Goal: Contribute content: Contribute content

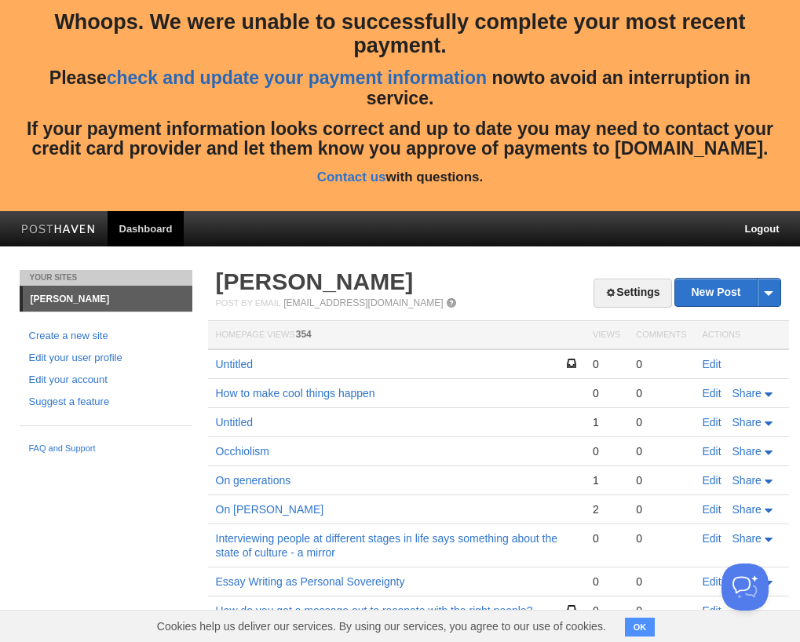
click at [424, 71] on link "check and update your payment information" at bounding box center [297, 77] width 380 height 20
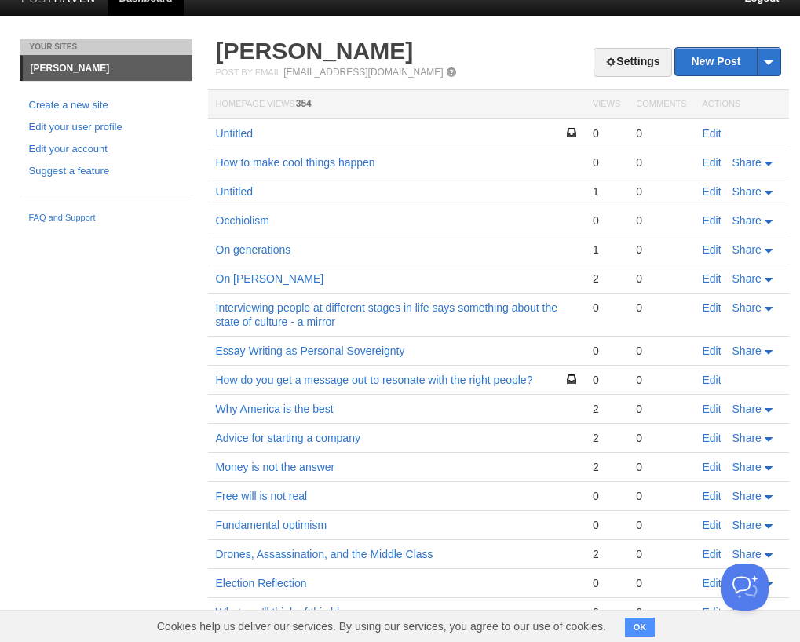
scroll to position [232, 0]
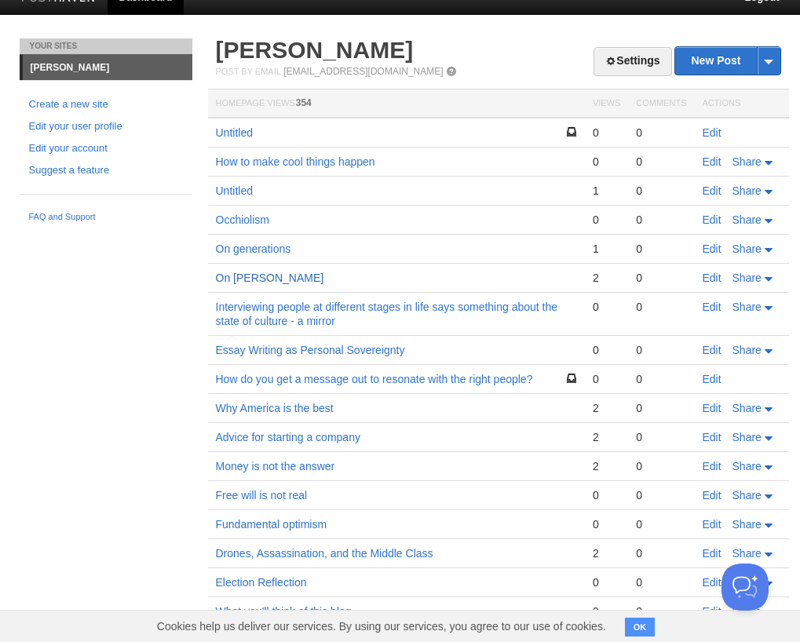
click at [251, 275] on link "On [PERSON_NAME]" at bounding box center [270, 278] width 108 height 13
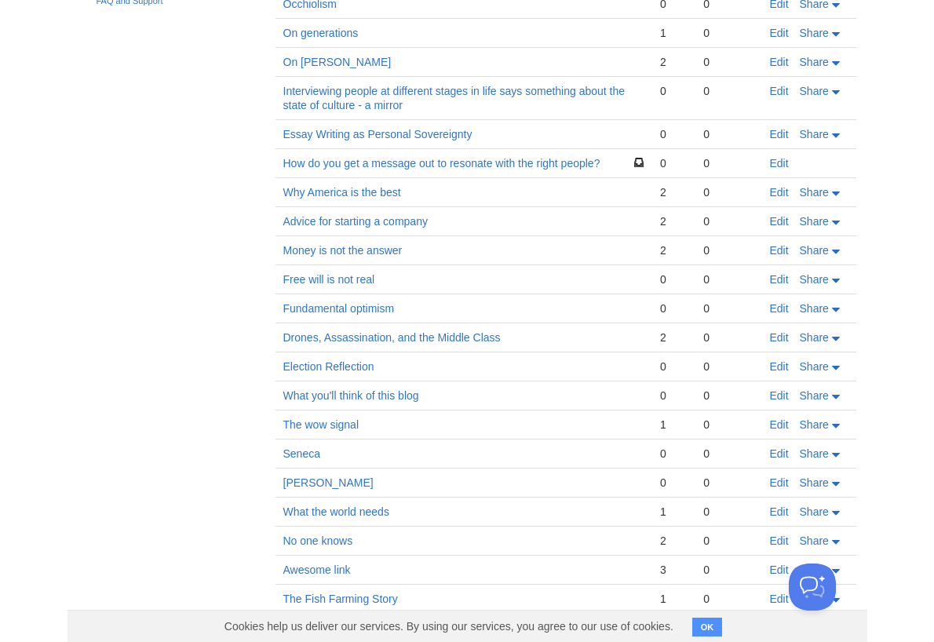
scroll to position [329, 0]
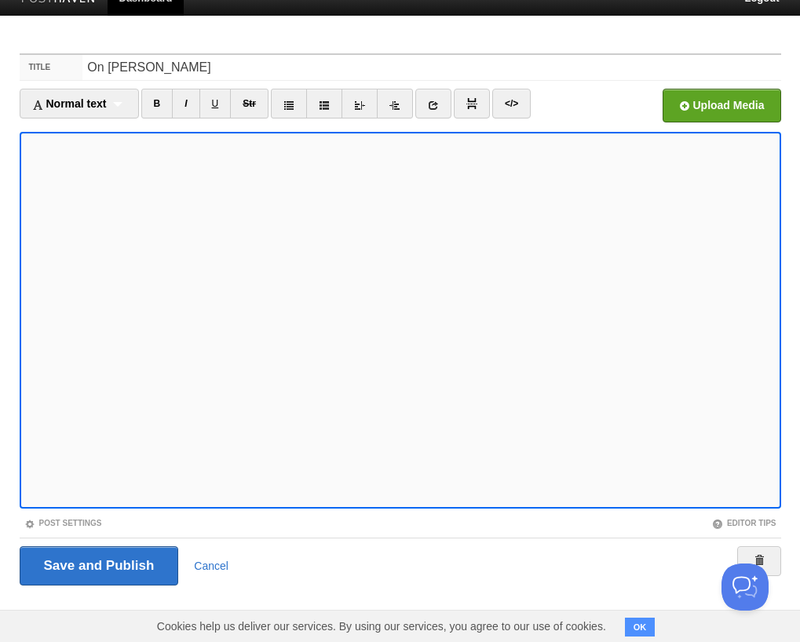
scroll to position [230, 0]
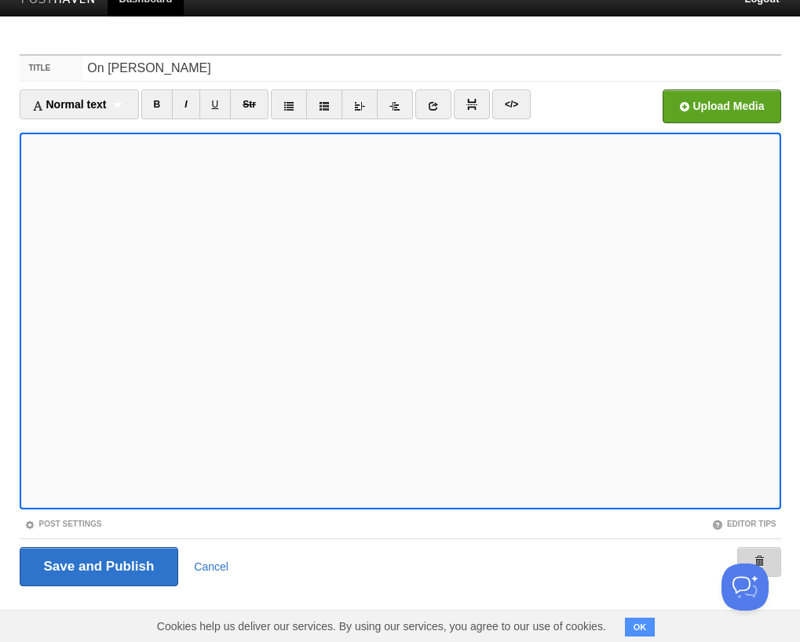
click at [772, 553] on link at bounding box center [759, 562] width 44 height 30
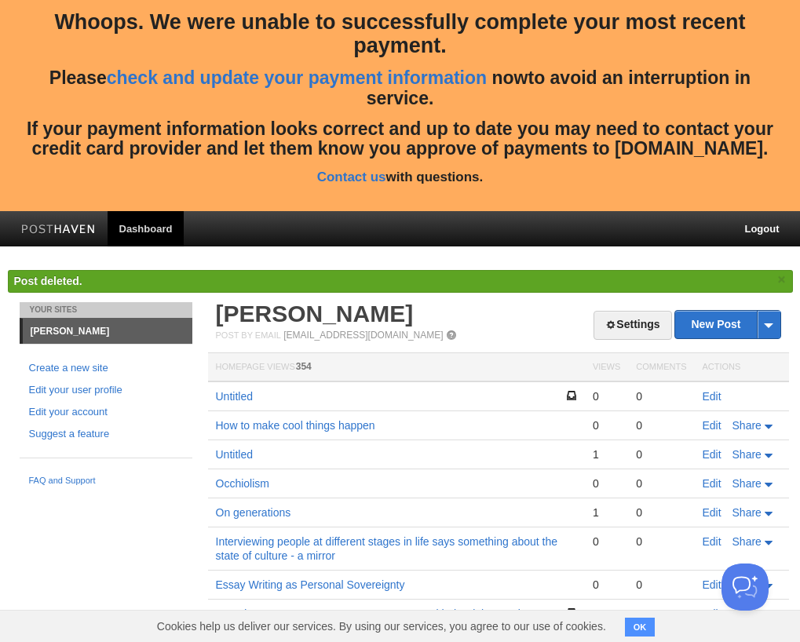
click at [150, 231] on link "Dashboard" at bounding box center [146, 228] width 77 height 35
click at [79, 228] on img at bounding box center [58, 230] width 75 height 12
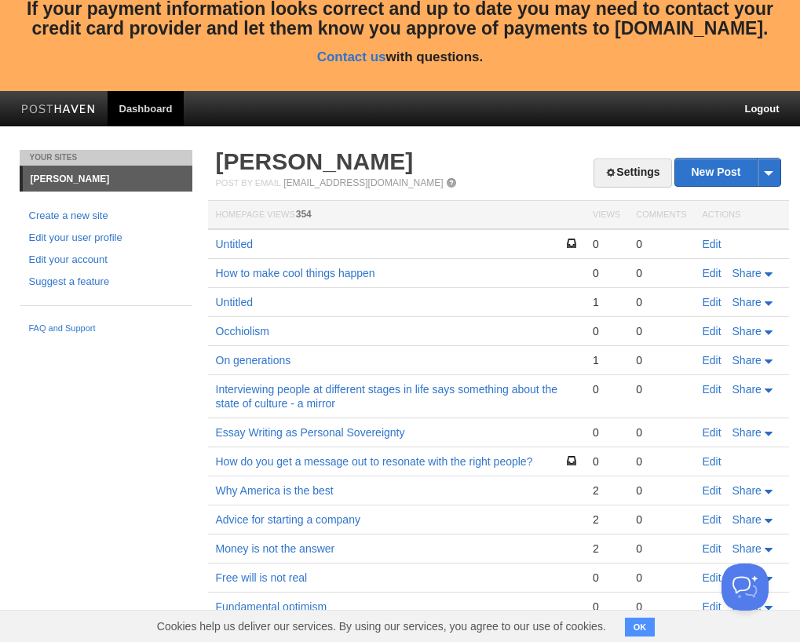
scroll to position [120, 0]
click at [241, 248] on td "Untitled" at bounding box center [396, 244] width 377 height 30
click at [238, 240] on link "Untitled" at bounding box center [234, 244] width 37 height 13
click at [228, 311] on td "Untitled" at bounding box center [396, 302] width 377 height 29
click at [228, 300] on link "Untitled" at bounding box center [234, 302] width 37 height 13
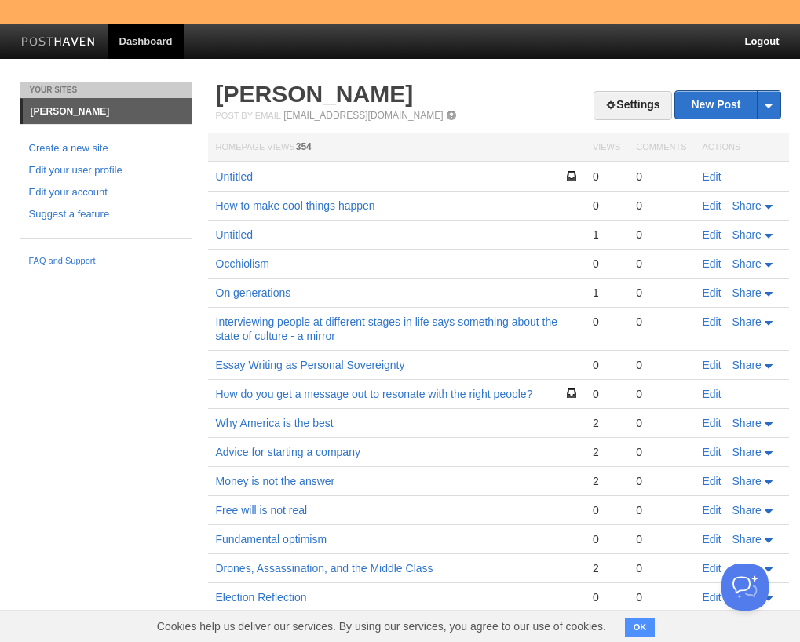
scroll to position [188, 0]
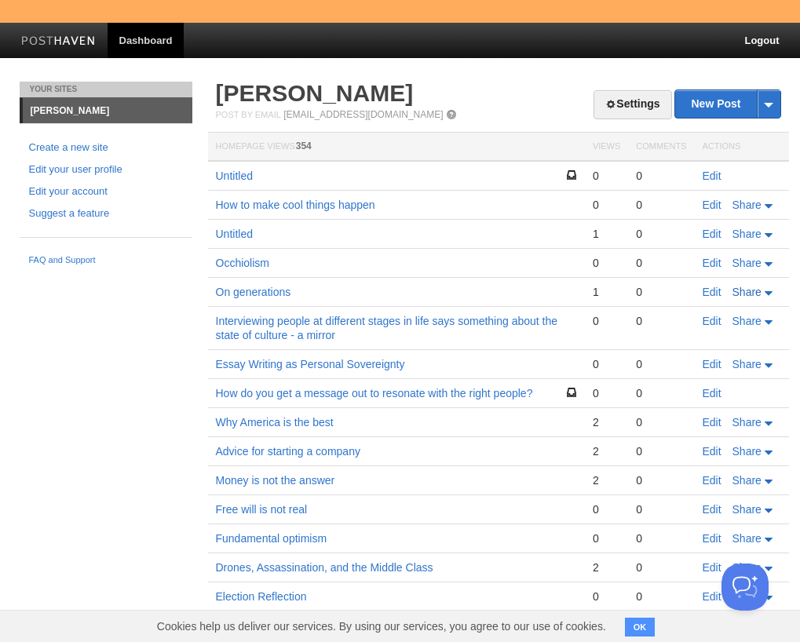
click at [756, 289] on span "Share" at bounding box center [746, 292] width 29 height 13
click at [721, 286] on link "Edit" at bounding box center [711, 292] width 19 height 13
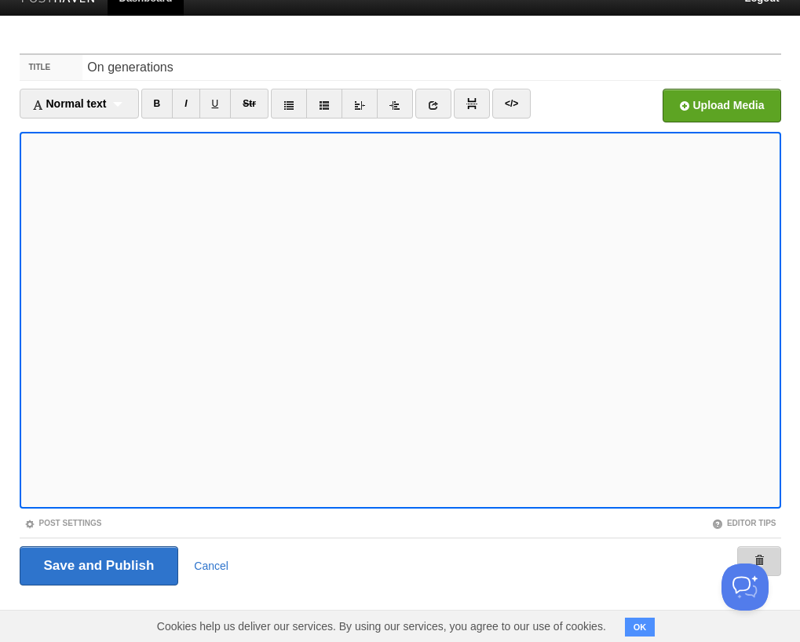
scroll to position [230, 0]
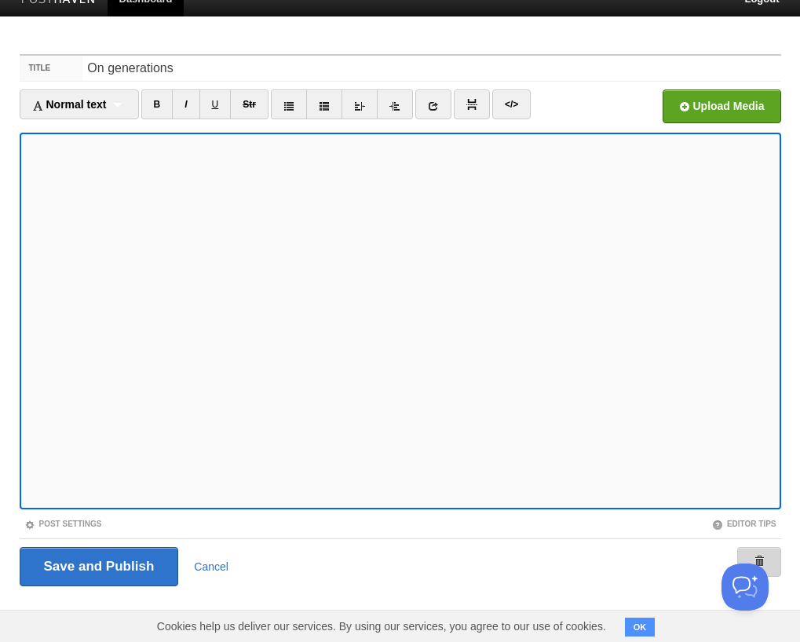
click at [769, 549] on link at bounding box center [759, 562] width 44 height 30
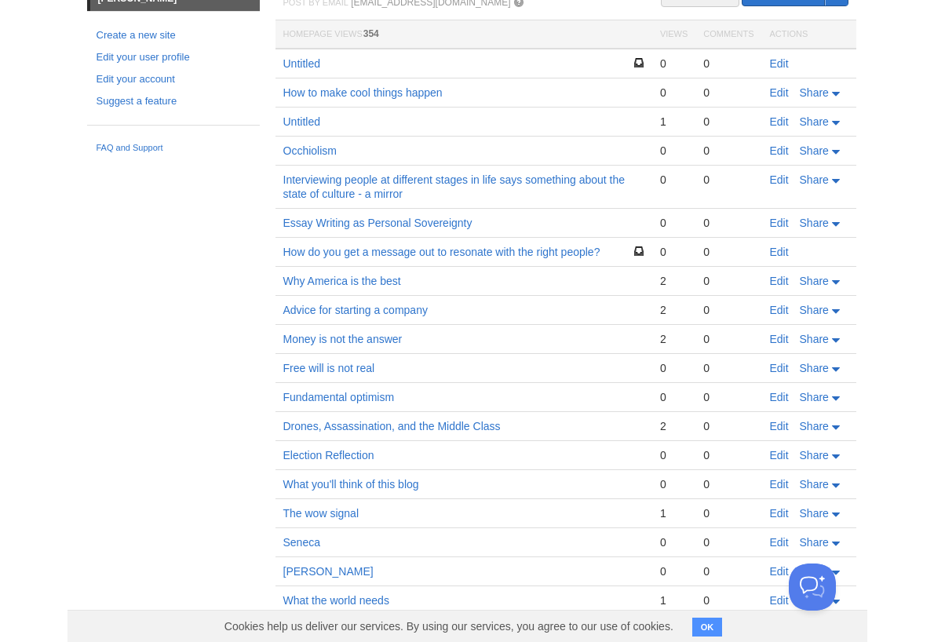
scroll to position [332, 0]
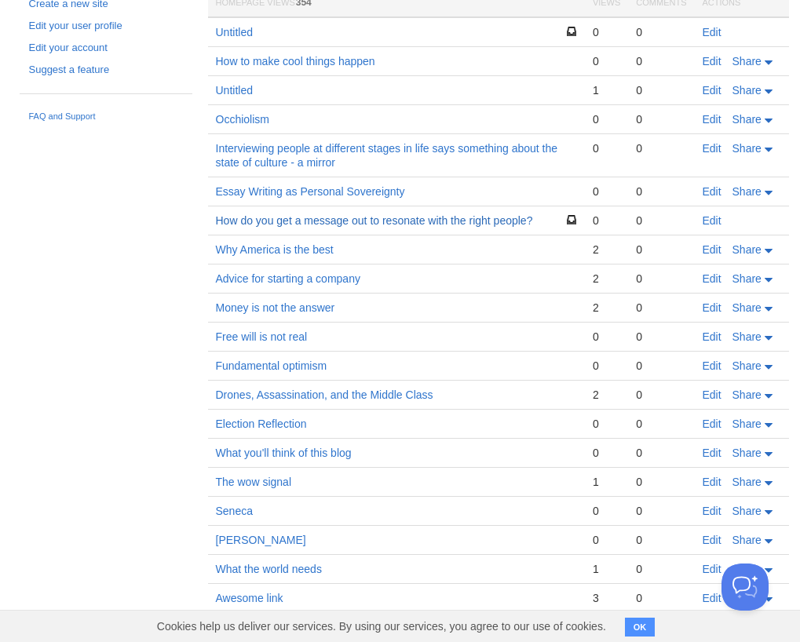
click at [498, 220] on link "How do you get a message out to resonate with the right people?" at bounding box center [374, 220] width 317 height 13
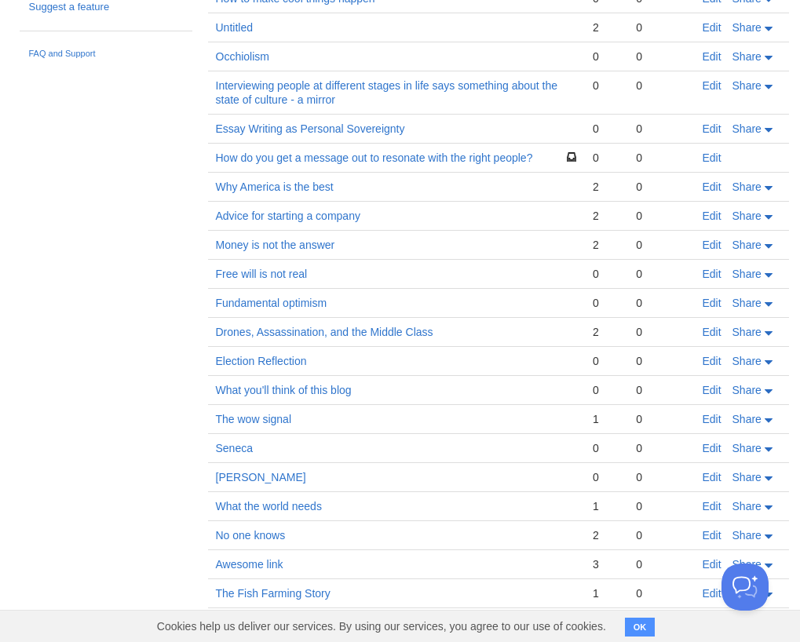
scroll to position [377, 0]
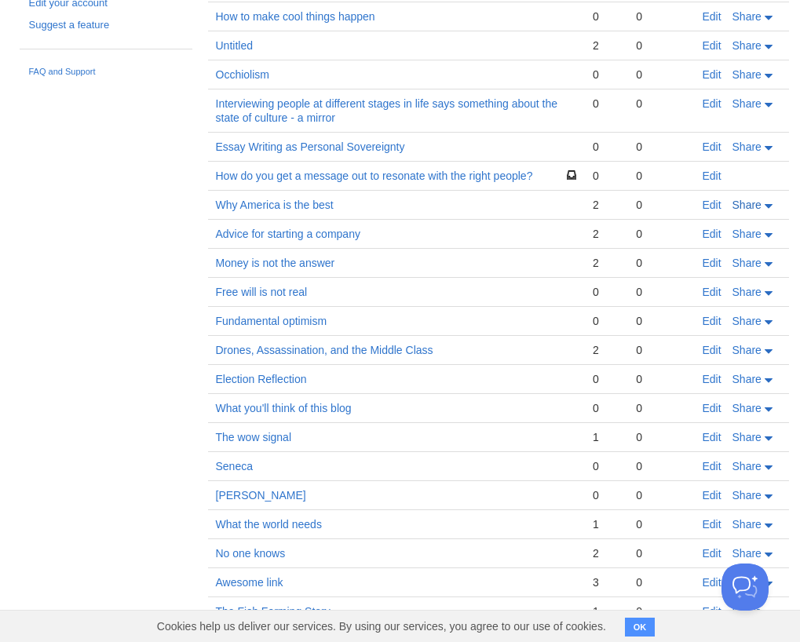
click at [764, 206] on icon at bounding box center [769, 206] width 11 height 5
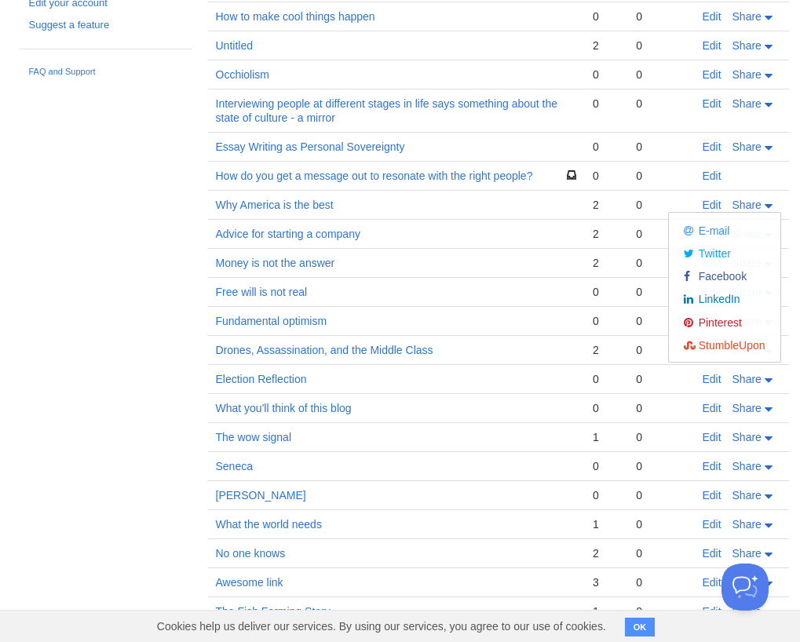
click at [651, 202] on div "0" at bounding box center [661, 205] width 50 height 14
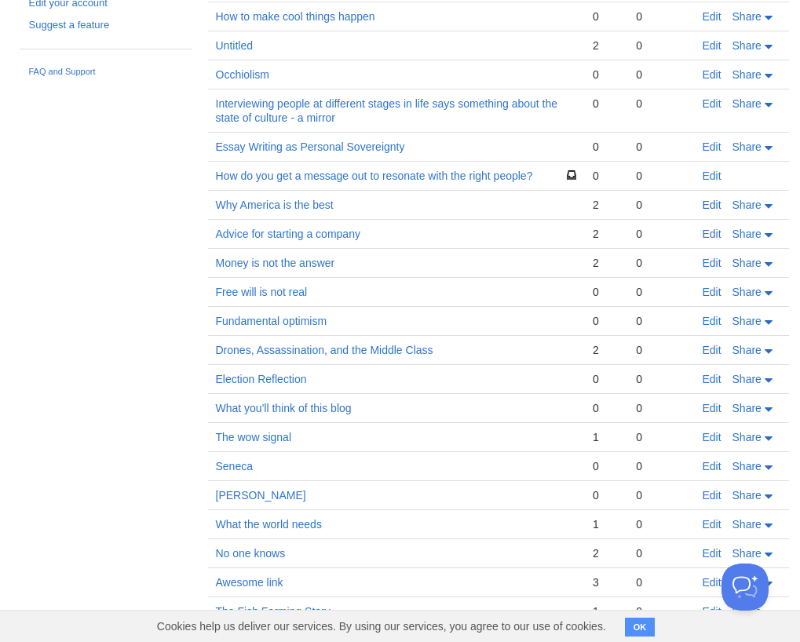
click at [717, 201] on link "Edit" at bounding box center [711, 205] width 19 height 13
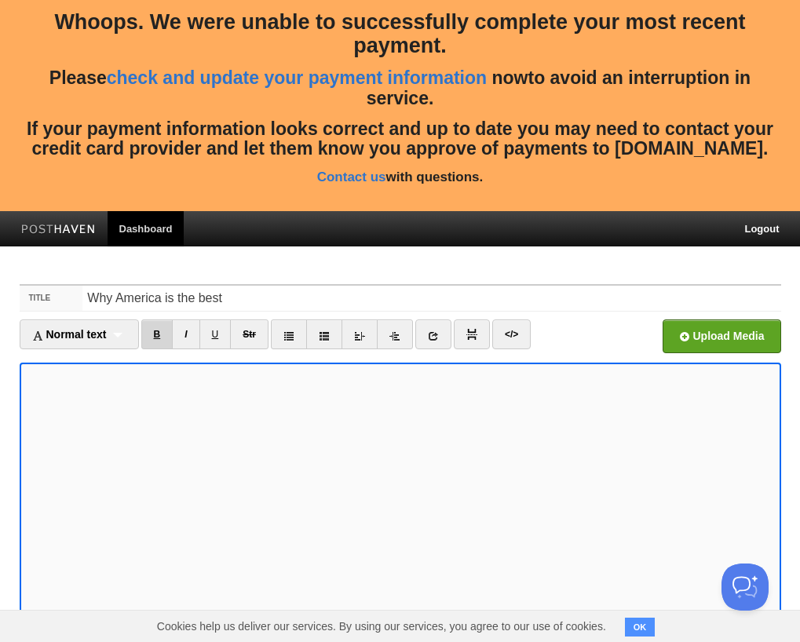
click at [144, 319] on link "B" at bounding box center [157, 334] width 32 height 30
click at [162, 319] on link "B" at bounding box center [157, 334] width 32 height 30
click at [161, 296] on input "Why America is the best" at bounding box center [431, 298] width 698 height 25
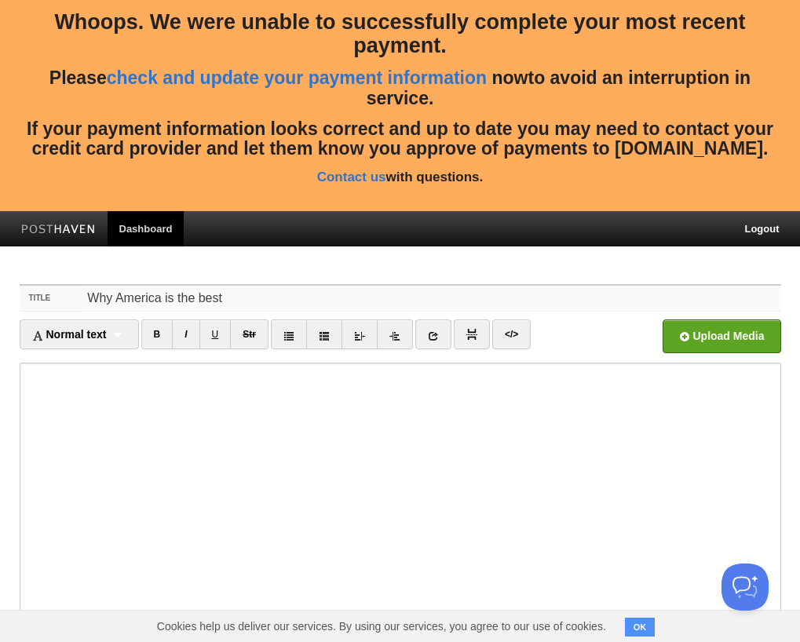
click at [161, 296] on input "Why America is the best" at bounding box center [431, 298] width 698 height 25
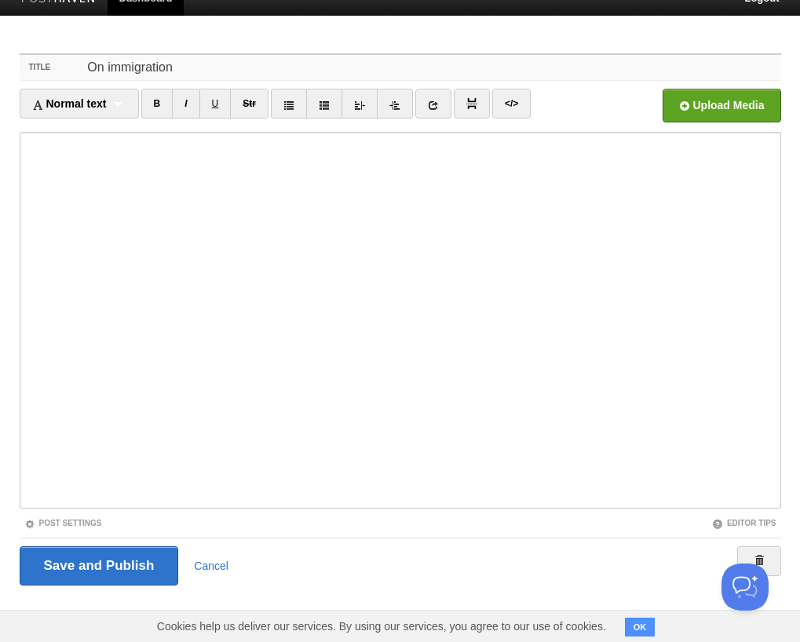
scroll to position [230, 0]
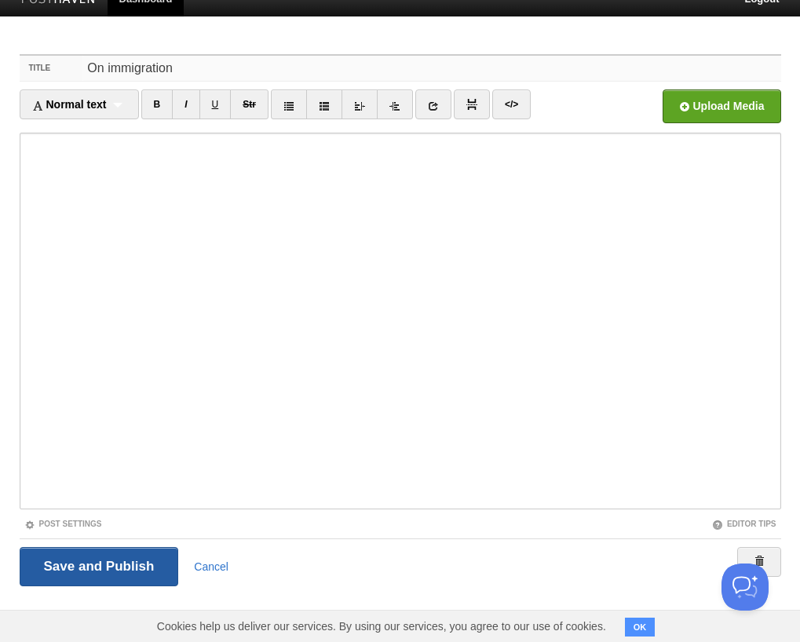
type input "On immigration"
click at [122, 557] on input "Save and Publish" at bounding box center [99, 566] width 159 height 39
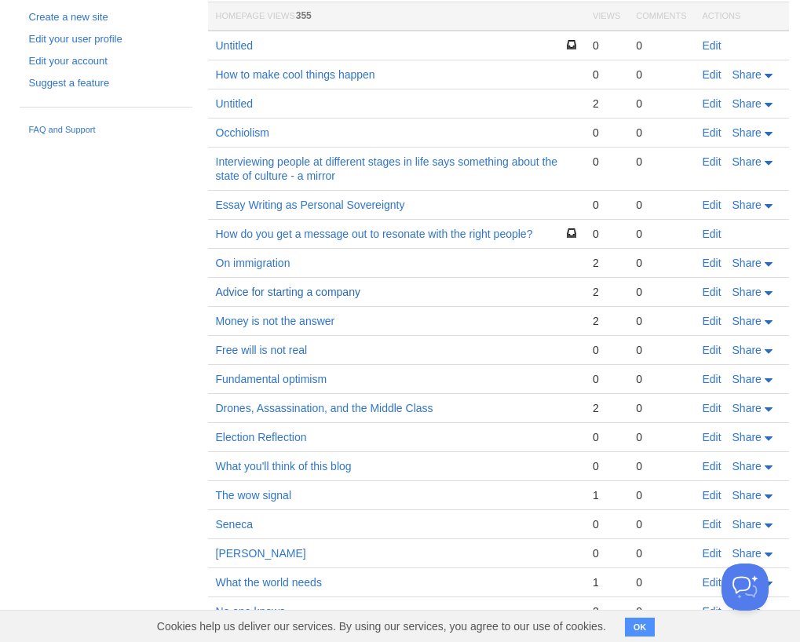
scroll to position [374, 0]
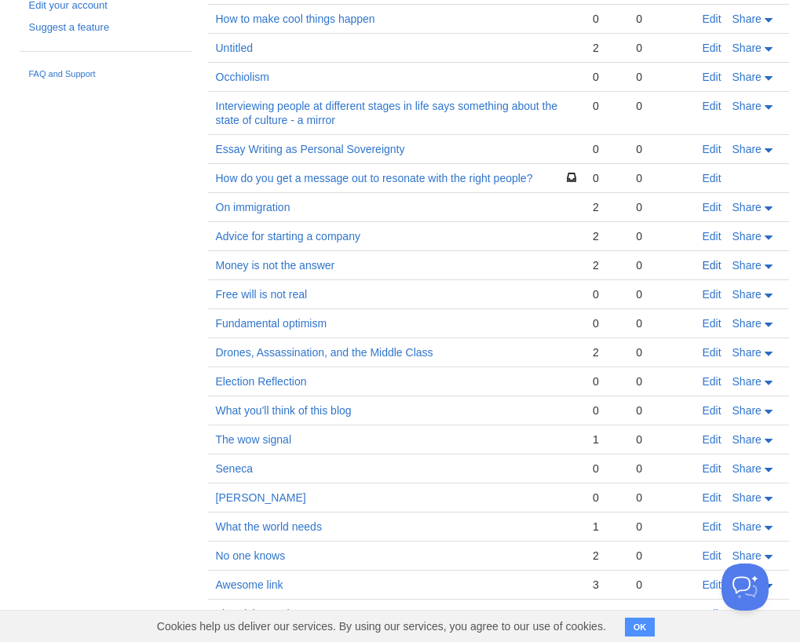
click at [709, 262] on link "Edit" at bounding box center [711, 265] width 19 height 13
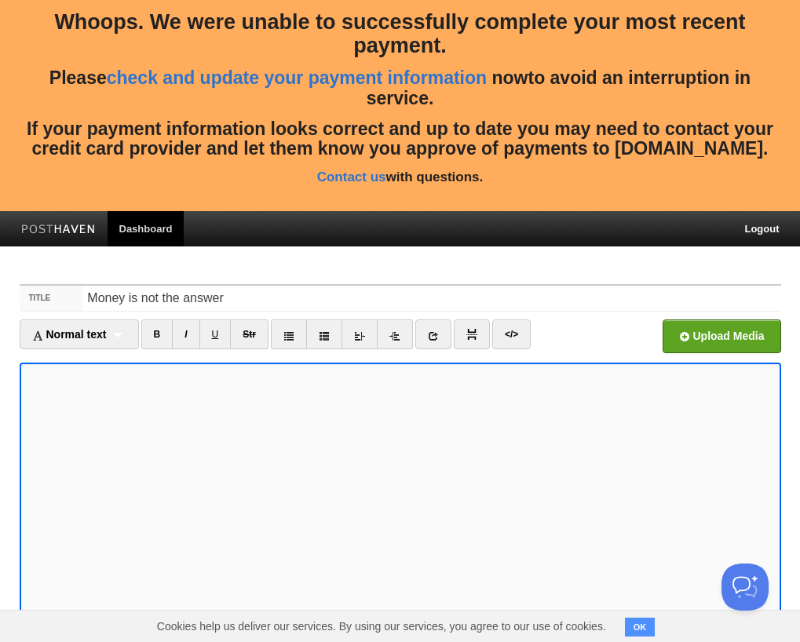
click at [342, 262] on body "Whoops. We were unable to successfully complete your most recent payment. Pleas…" at bounding box center [400, 437] width 800 height 875
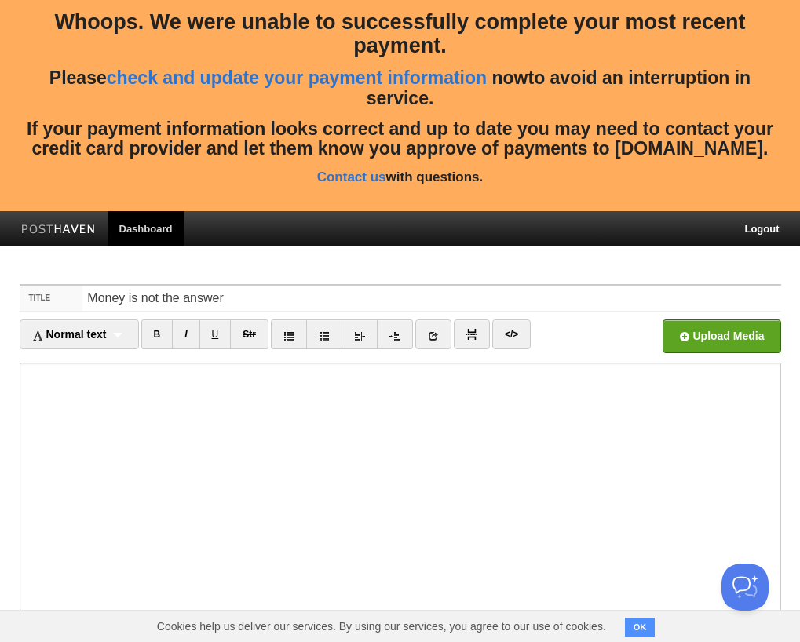
scroll to position [230, 0]
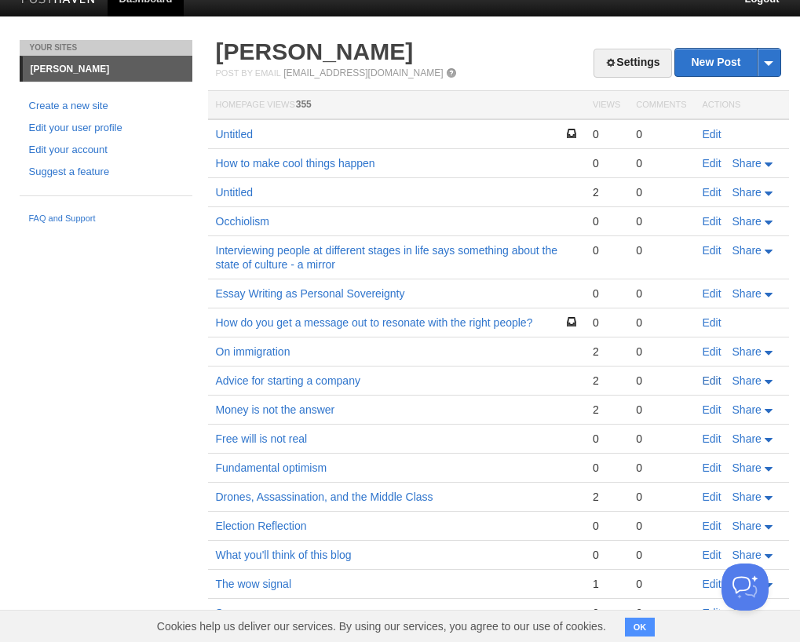
click at [711, 377] on link "Edit" at bounding box center [711, 380] width 19 height 13
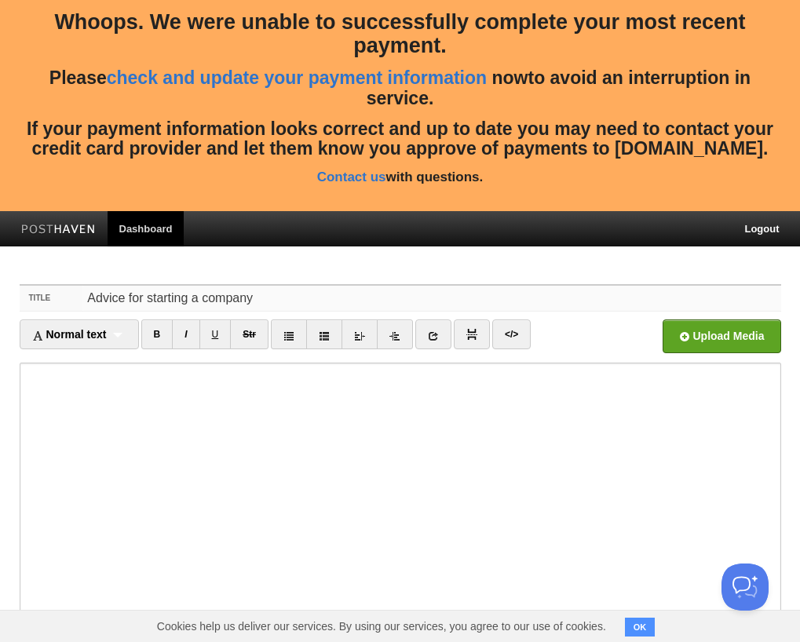
drag, startPoint x: 139, startPoint y: 296, endPoint x: 82, endPoint y: 295, distance: 56.5
click at [82, 295] on input "Advice for starting a company" at bounding box center [431, 298] width 698 height 25
type input "On starting a company"
click at [363, 250] on body "Whoops. We were unable to successfully complete your most recent payment. Pleas…" at bounding box center [400, 437] width 800 height 875
click at [640, 629] on button "OK" at bounding box center [640, 627] width 31 height 19
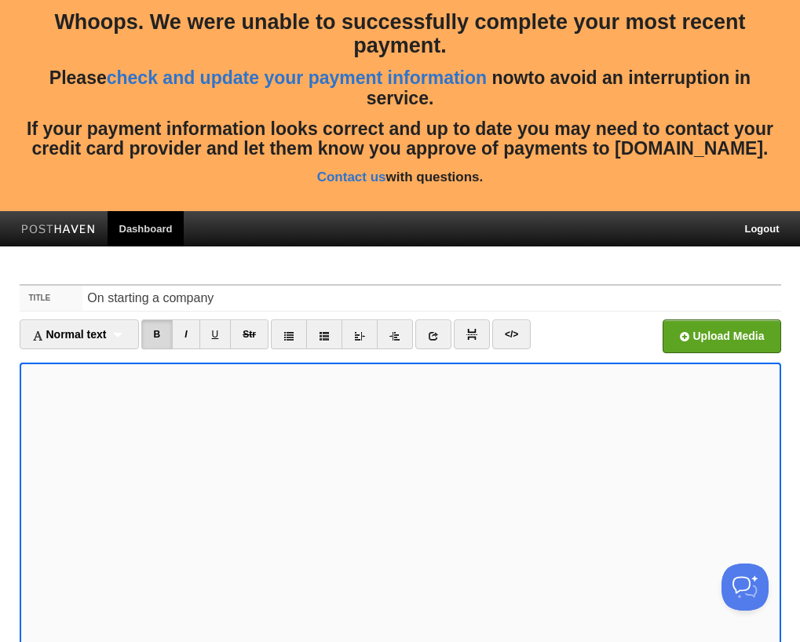
click at [239, 246] on body "Whoops. We were unable to successfully complete your most recent payment. Pleas…" at bounding box center [400, 437] width 800 height 875
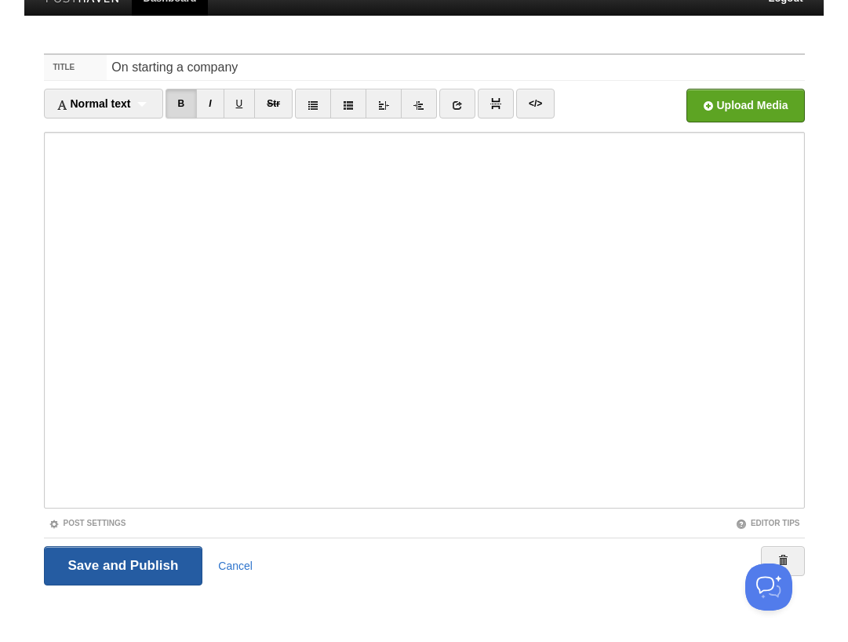
scroll to position [230, 0]
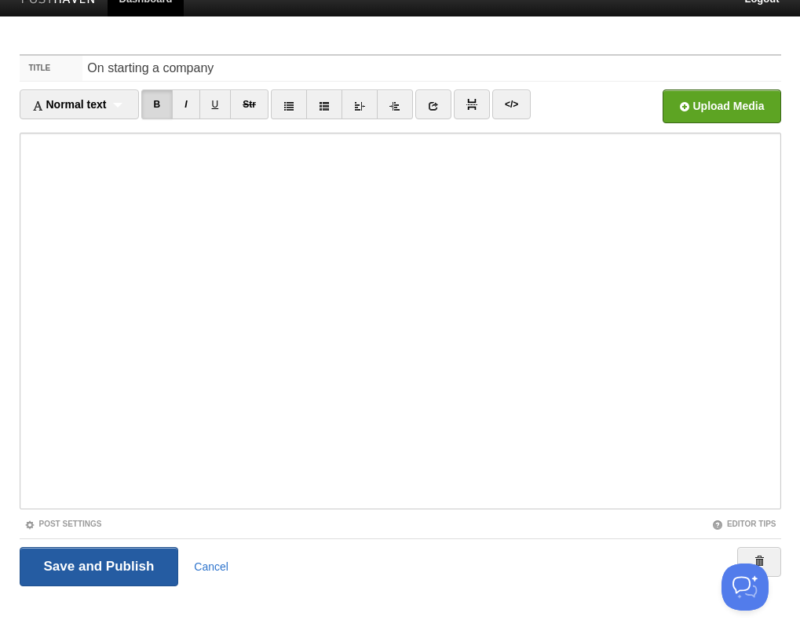
click at [122, 549] on input "Save and Publish" at bounding box center [99, 566] width 159 height 39
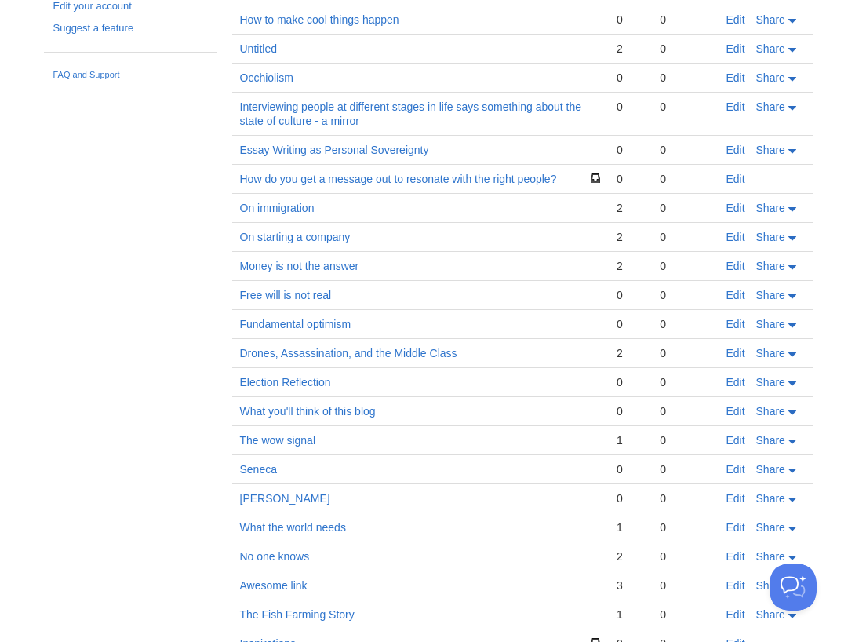
scroll to position [387, 0]
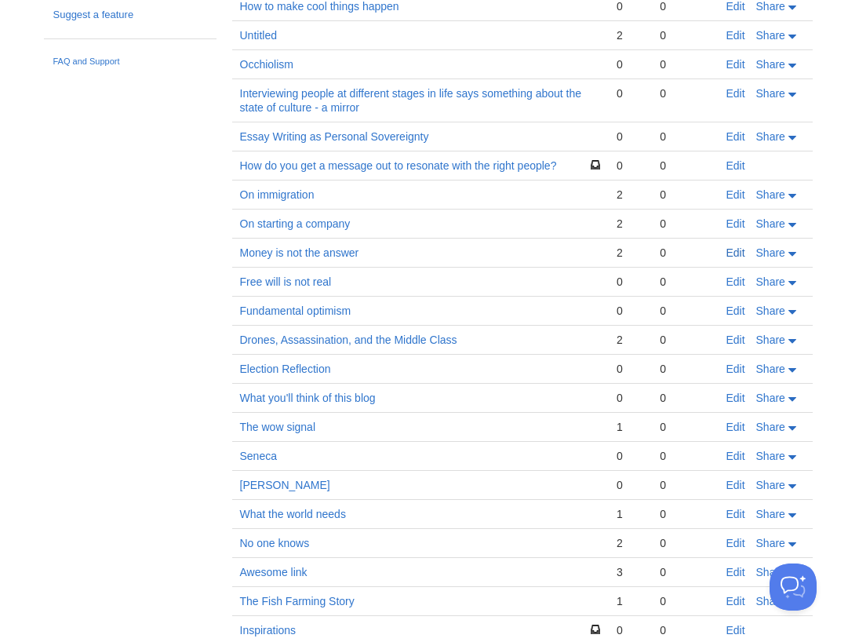
click at [731, 251] on link "Edit" at bounding box center [736, 252] width 19 height 13
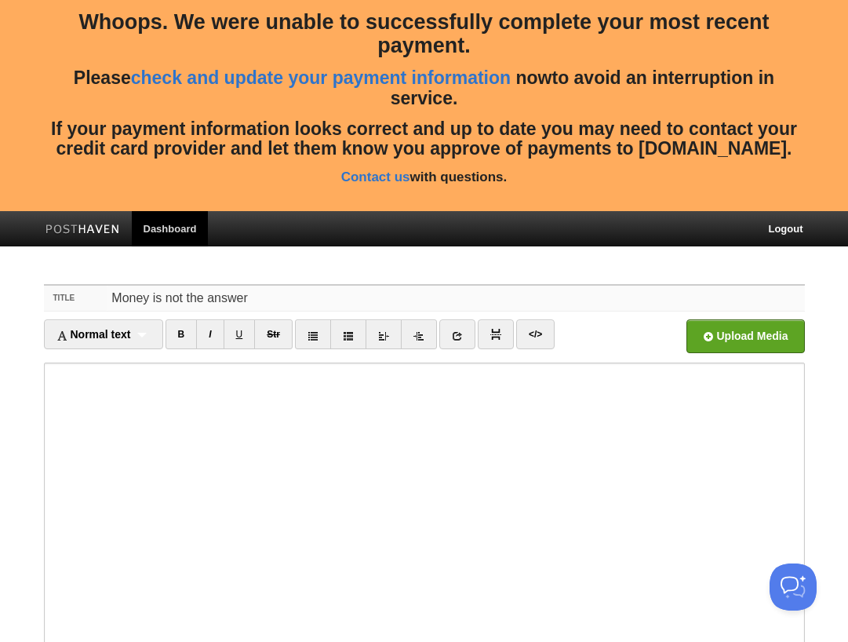
click at [148, 293] on input "Money is not the answer" at bounding box center [456, 298] width 698 height 25
type input "On money"
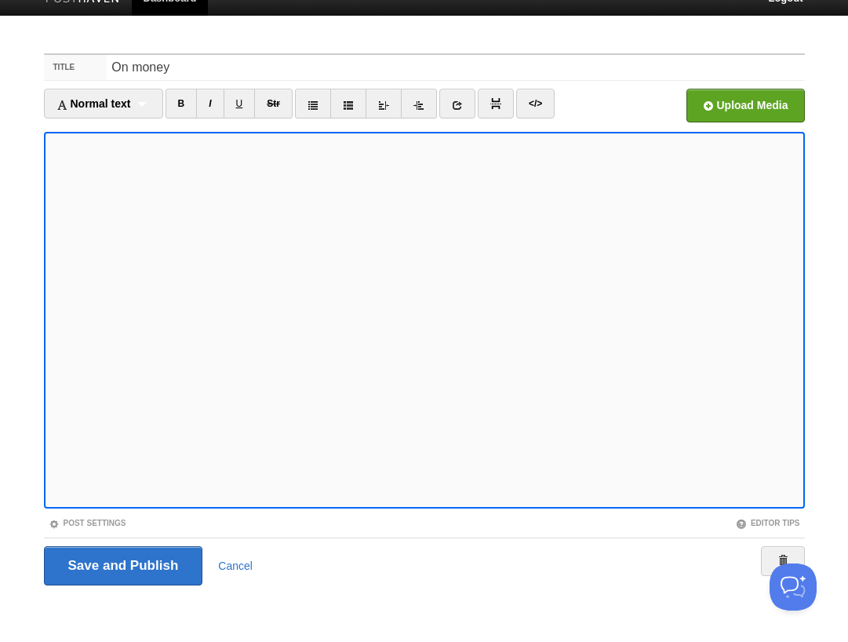
scroll to position [230, 0]
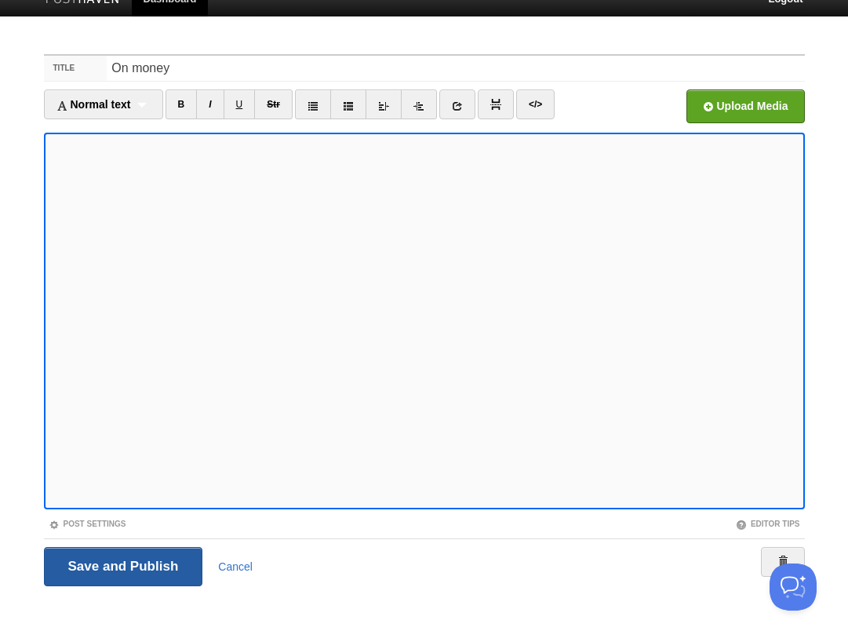
click at [175, 578] on input "Save and Publish" at bounding box center [123, 566] width 159 height 39
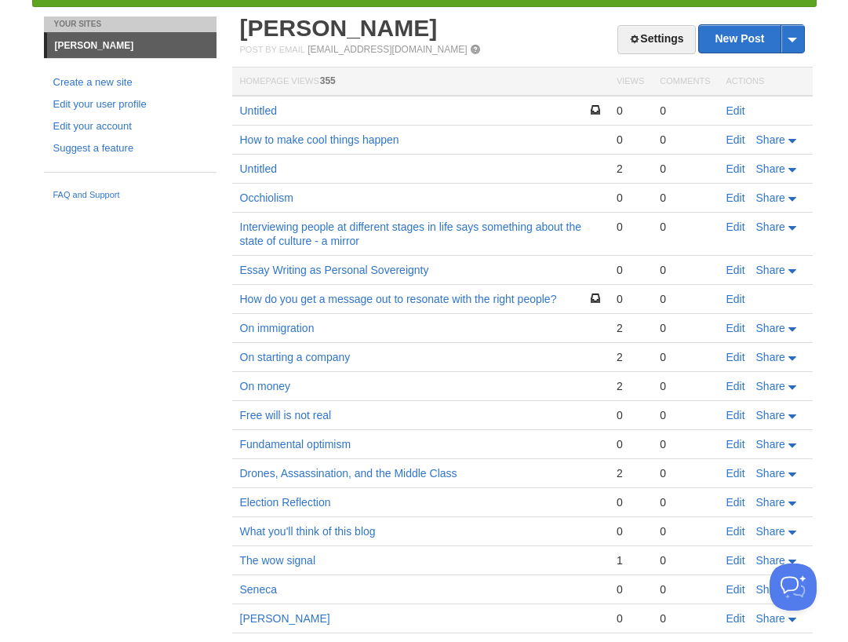
scroll to position [239, 0]
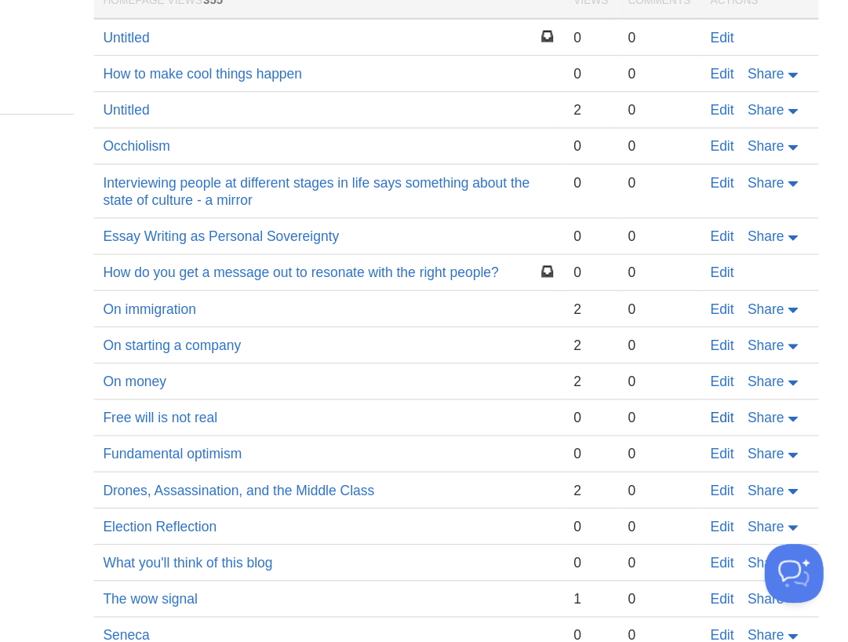
click at [727, 456] on link "Edit" at bounding box center [736, 462] width 19 height 13
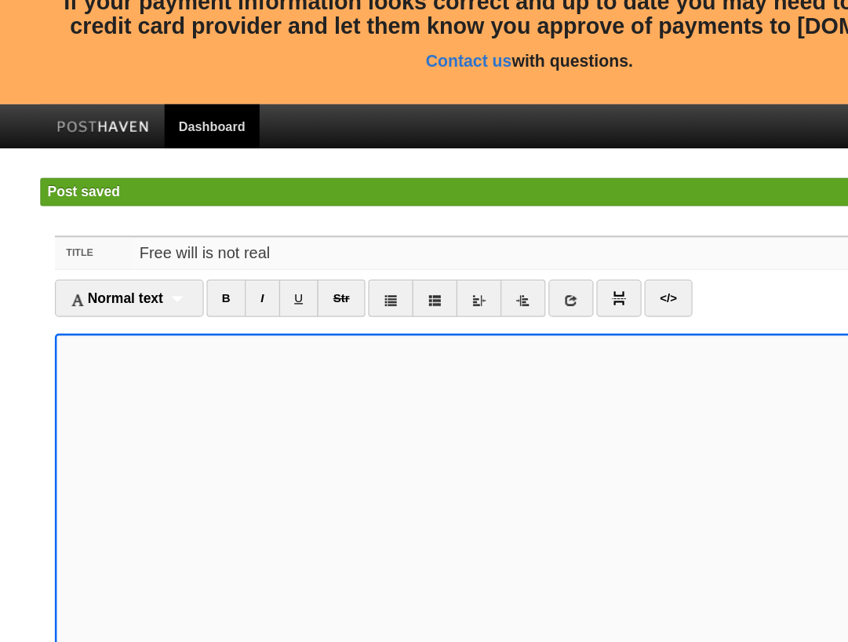
click at [155, 318] on input "Free will is not real" at bounding box center [456, 330] width 698 height 25
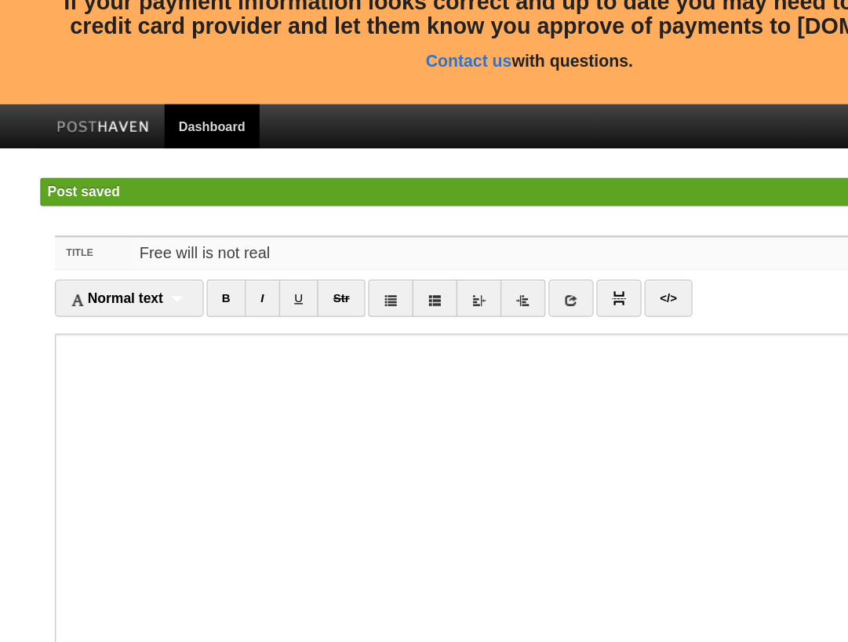
click at [155, 318] on input "Free will is not real" at bounding box center [456, 330] width 698 height 25
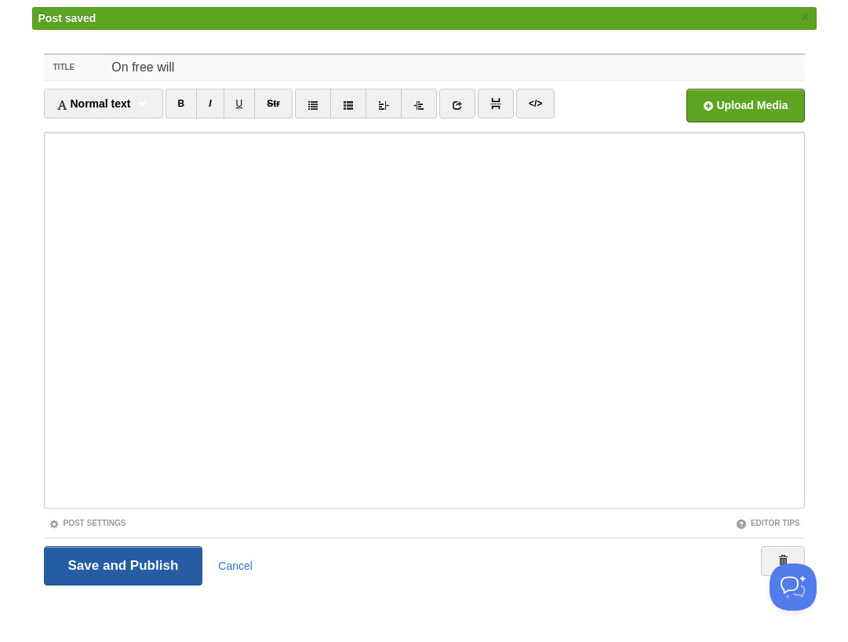
scroll to position [262, 0]
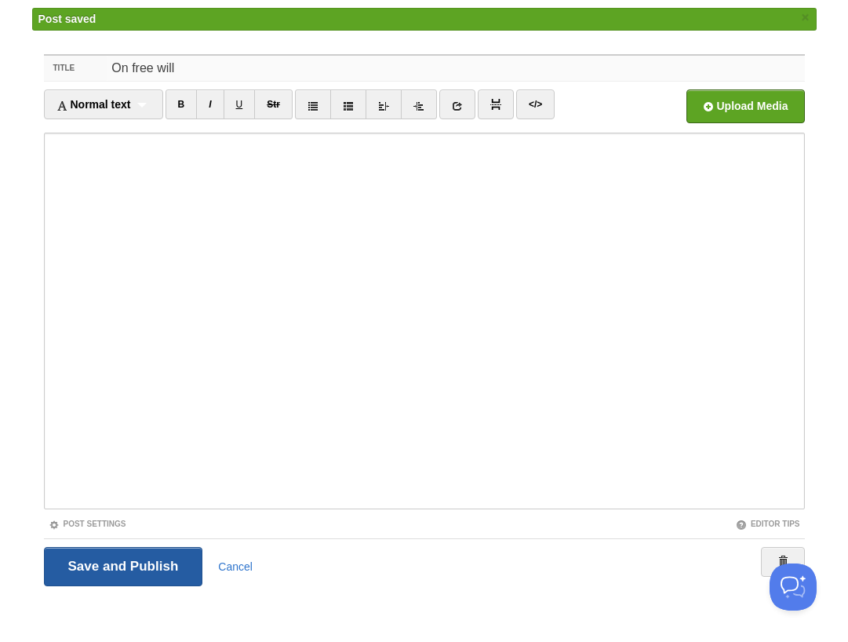
type input "On free will"
click at [155, 578] on input "Save and Publish" at bounding box center [123, 566] width 159 height 39
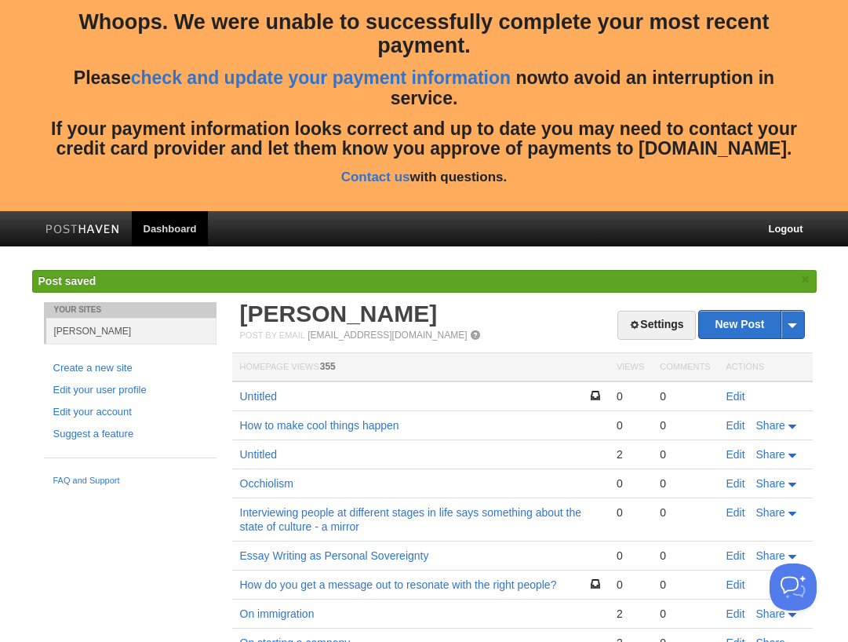
scroll to position [239, 0]
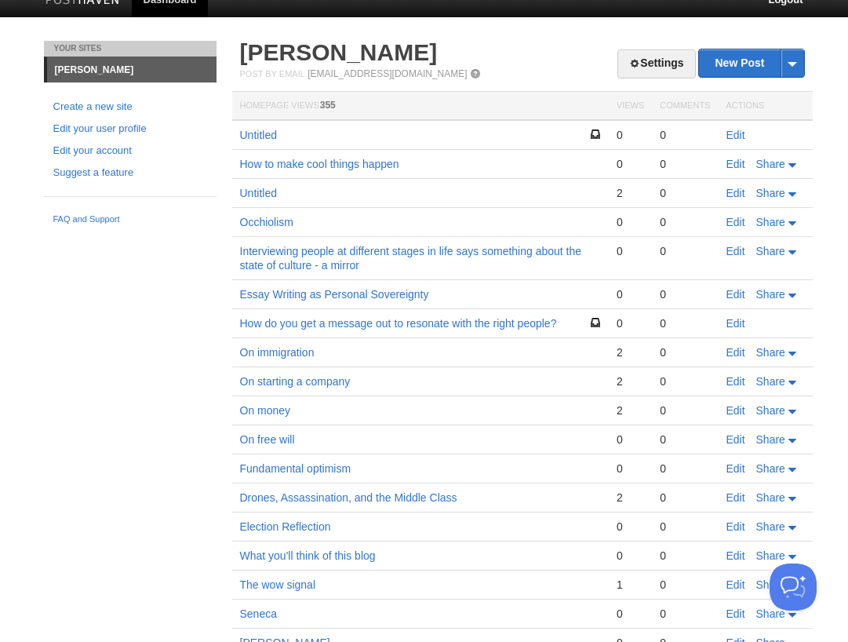
scroll to position [231, 0]
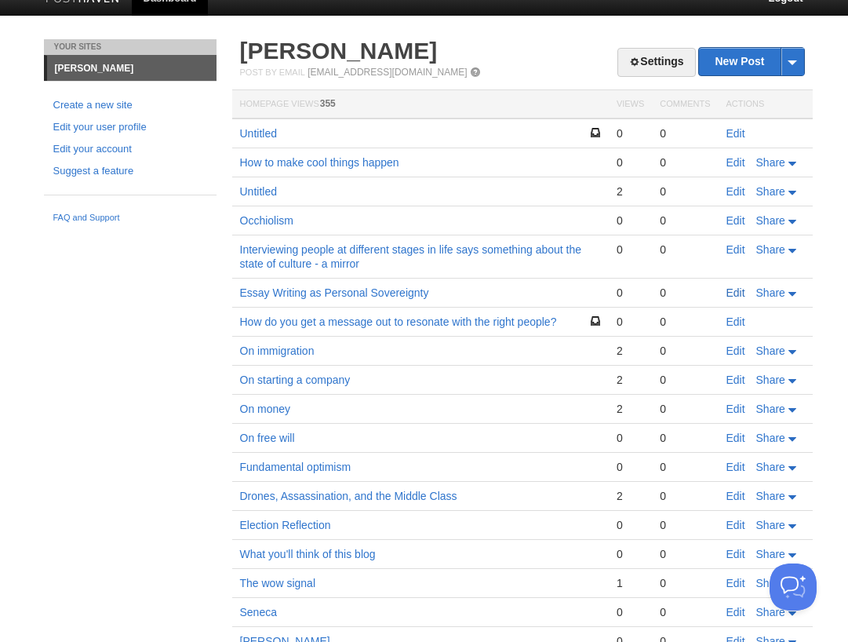
click at [742, 294] on link "Edit" at bounding box center [736, 292] width 19 height 13
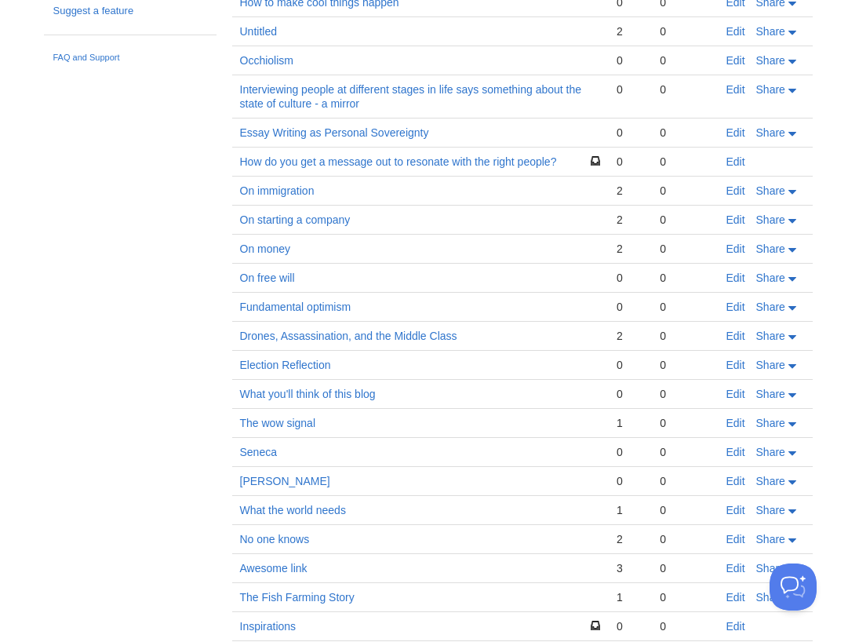
scroll to position [393, 0]
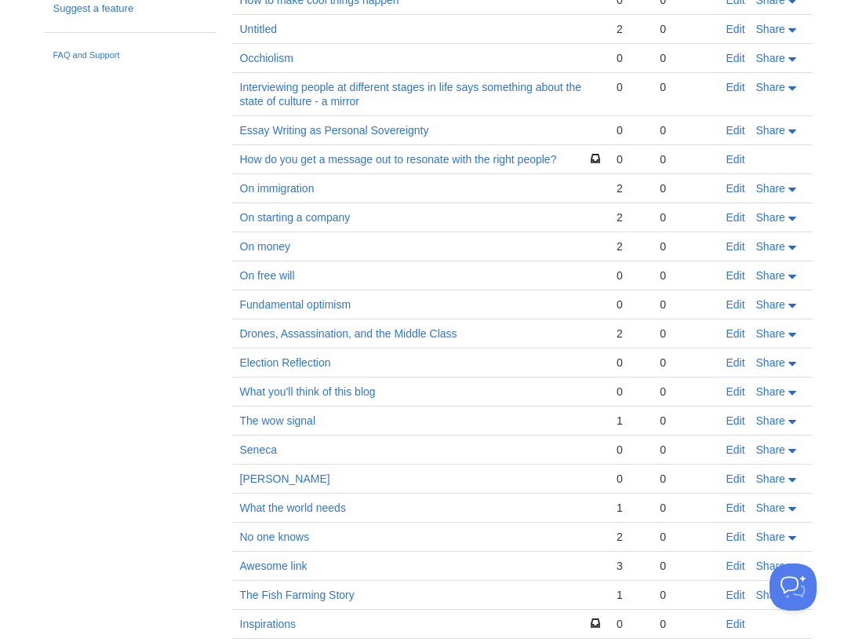
click at [731, 295] on td "Edit Share" at bounding box center [766, 304] width 94 height 29
click at [732, 301] on link "Edit" at bounding box center [736, 304] width 19 height 13
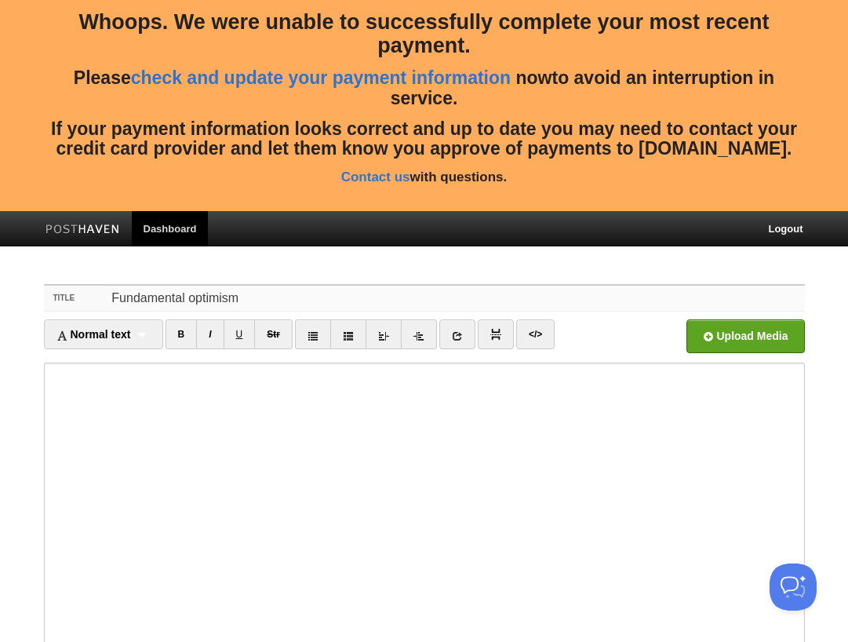
click at [140, 291] on input "Fundamental optimism" at bounding box center [456, 298] width 698 height 25
click at [370, 289] on input "On being fundamentally optimism" at bounding box center [456, 298] width 698 height 25
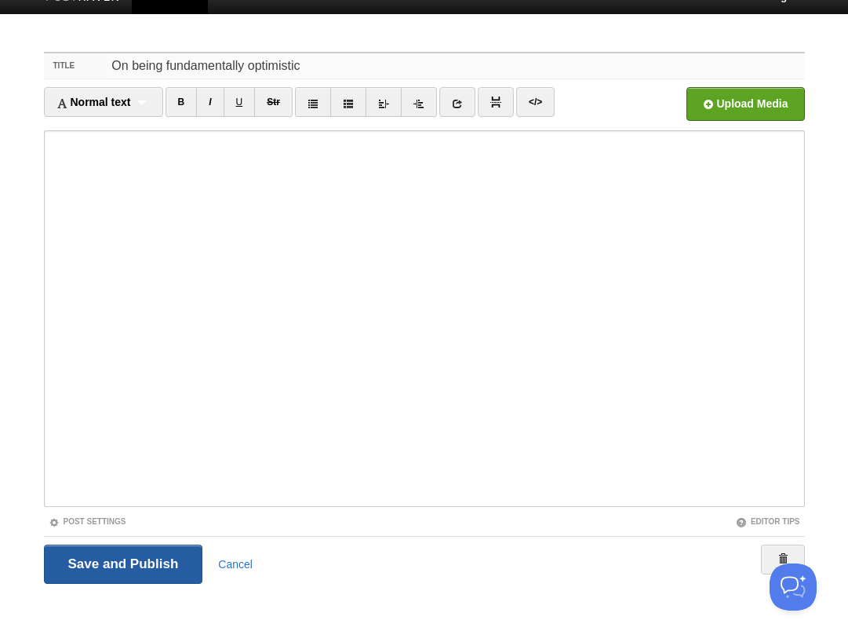
scroll to position [230, 0]
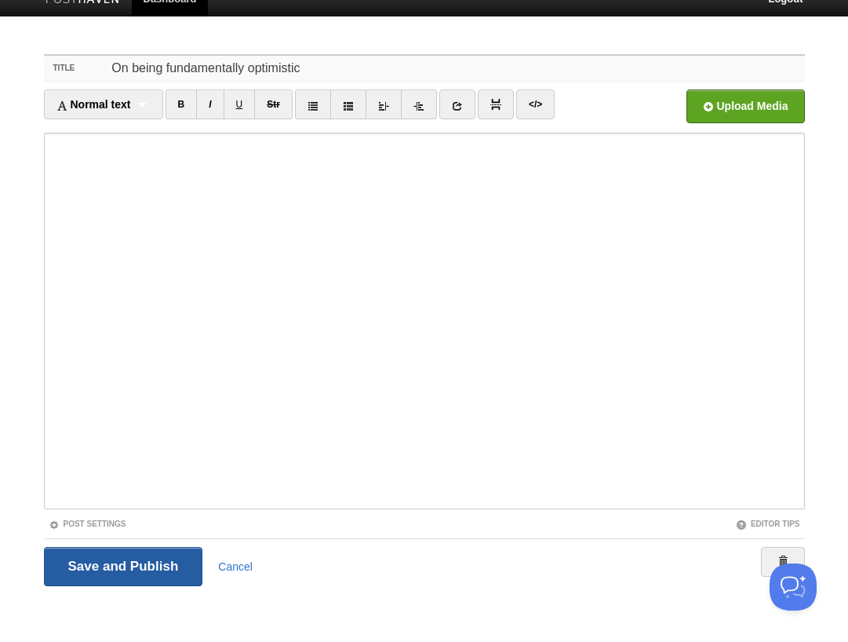
type input "On being fundamentally optimistic"
click at [126, 562] on input "Save and Publish" at bounding box center [123, 566] width 159 height 39
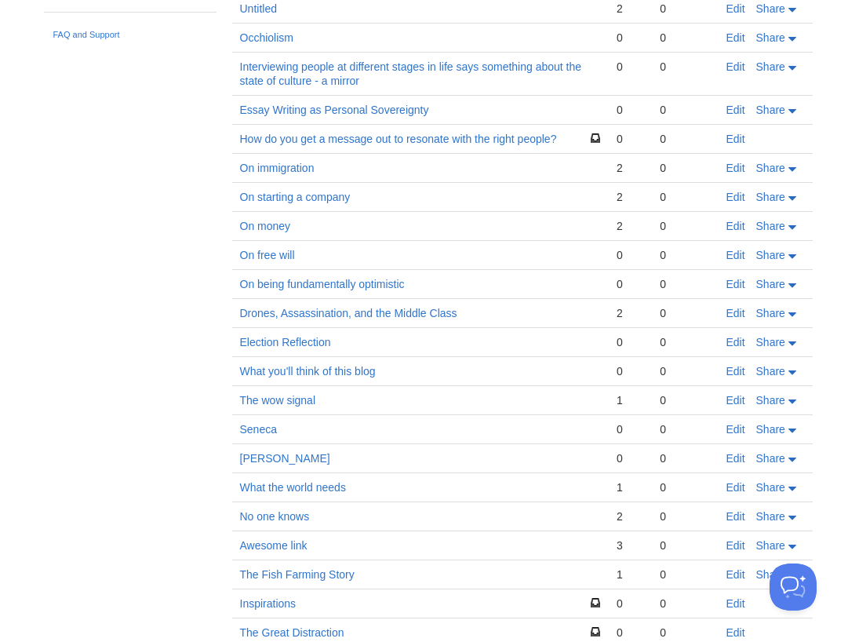
scroll to position [484, 0]
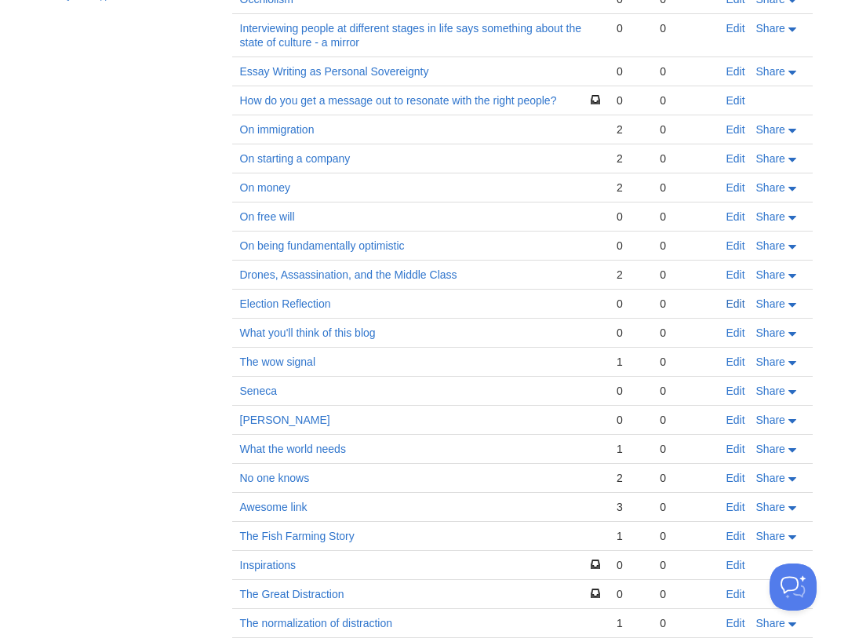
click at [732, 305] on link "Edit" at bounding box center [736, 303] width 19 height 13
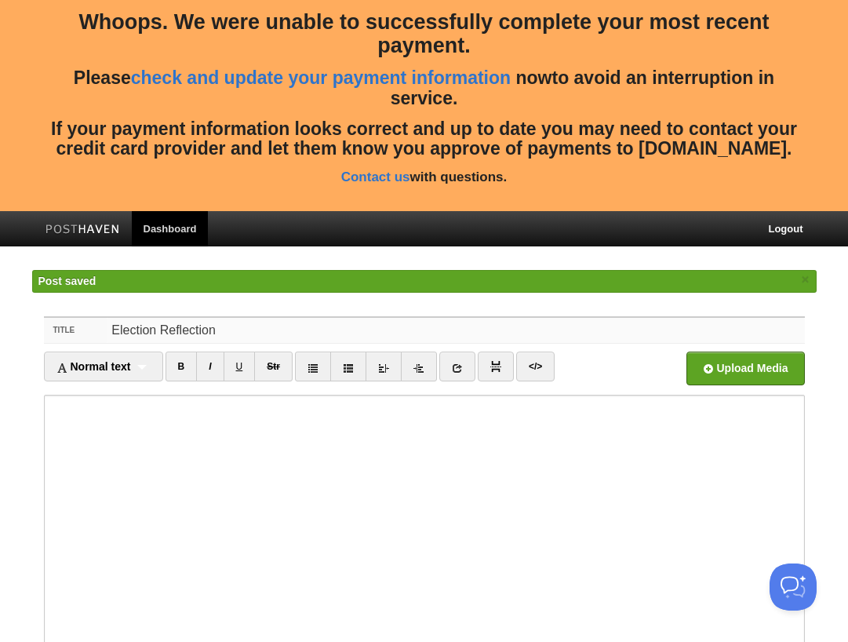
click at [144, 320] on input "Election Reflection" at bounding box center [456, 330] width 698 height 25
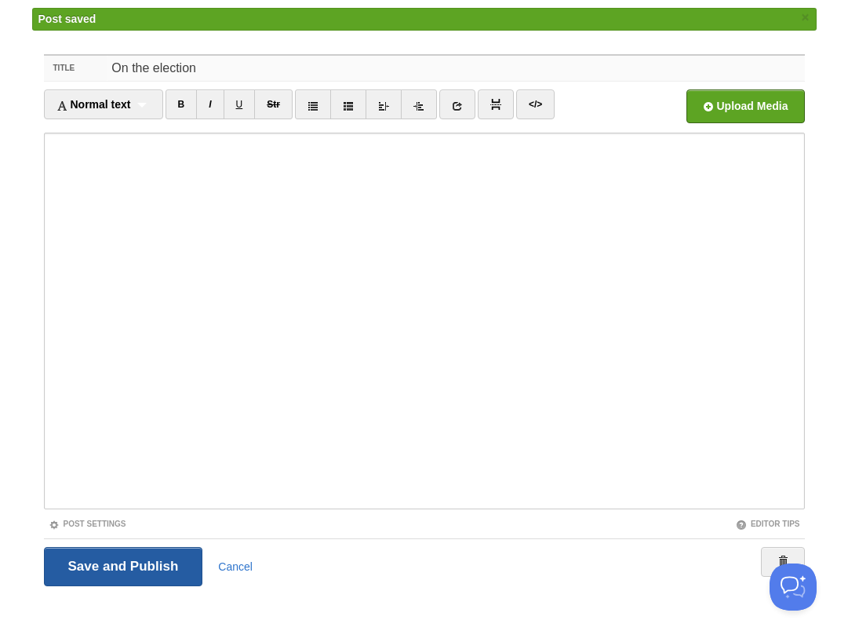
type input "On the election"
click at [124, 575] on input "Save and Publish" at bounding box center [123, 566] width 159 height 39
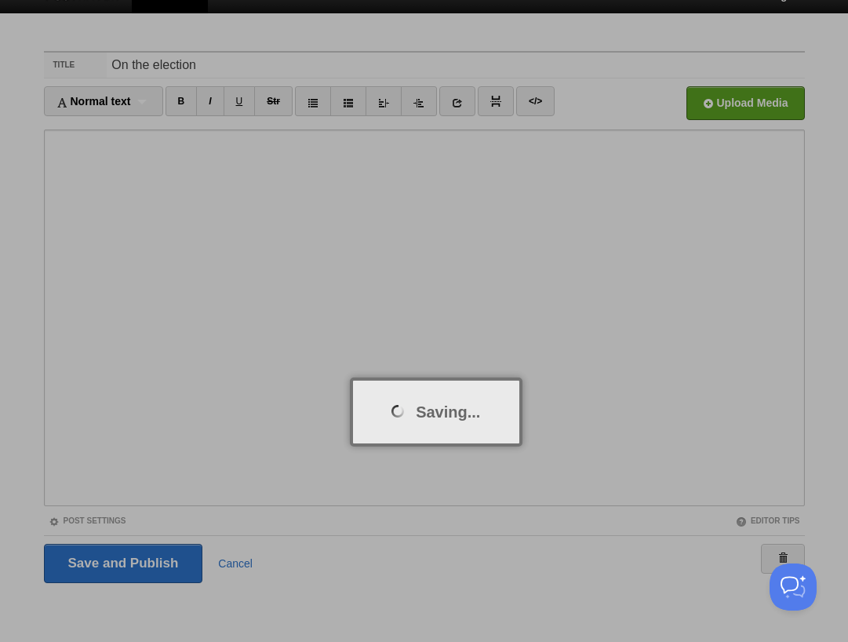
scroll to position [230, 0]
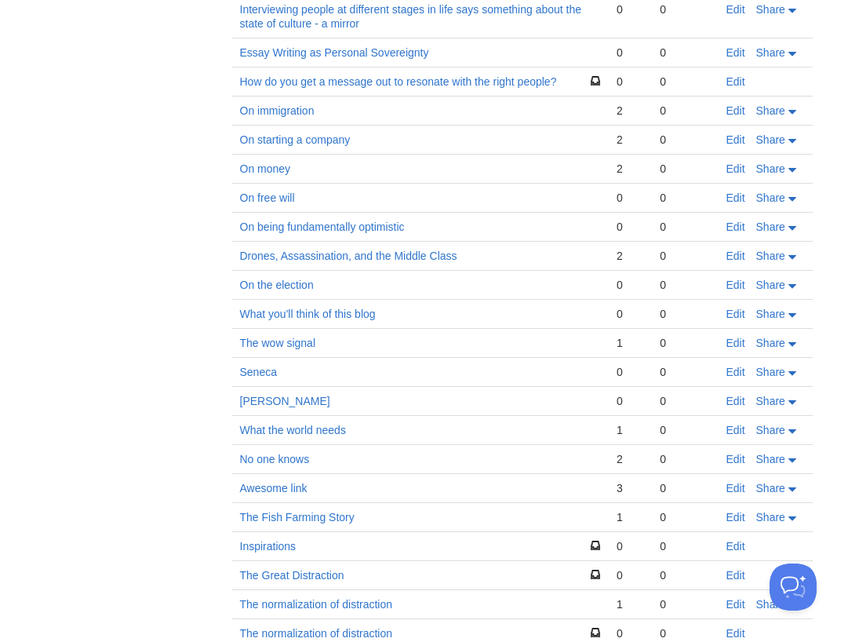
scroll to position [472, 0]
click at [734, 369] on link "Edit" at bounding box center [736, 371] width 19 height 13
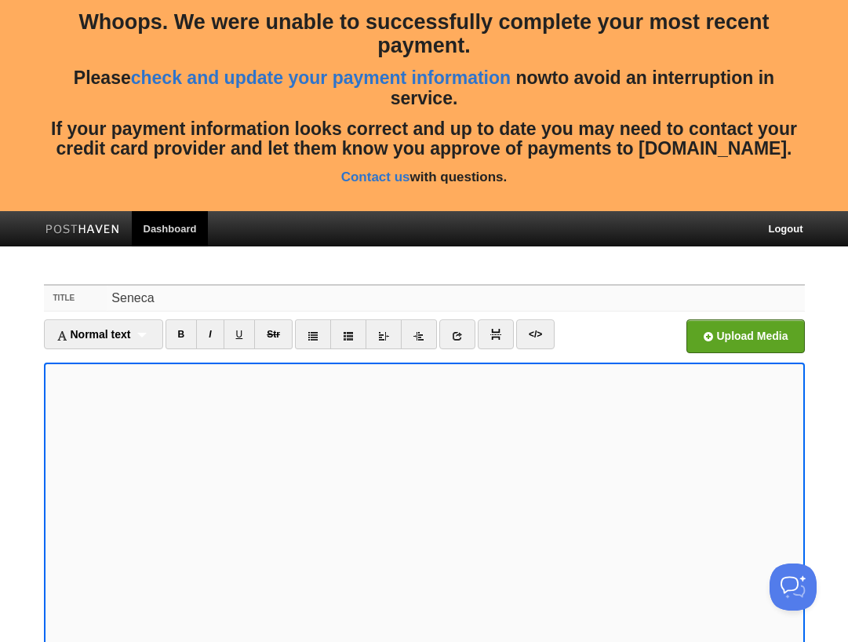
click at [112, 294] on input "Seneca" at bounding box center [456, 298] width 698 height 25
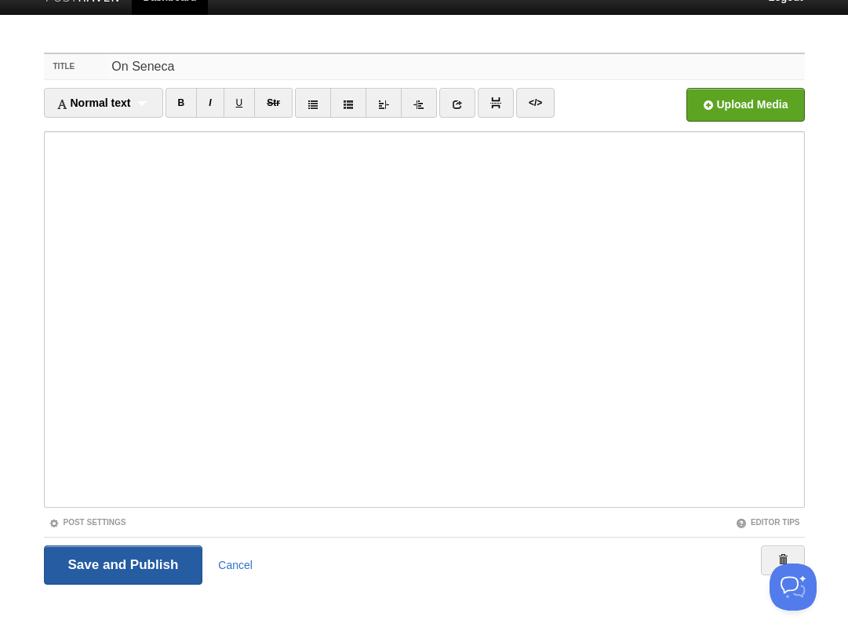
scroll to position [230, 0]
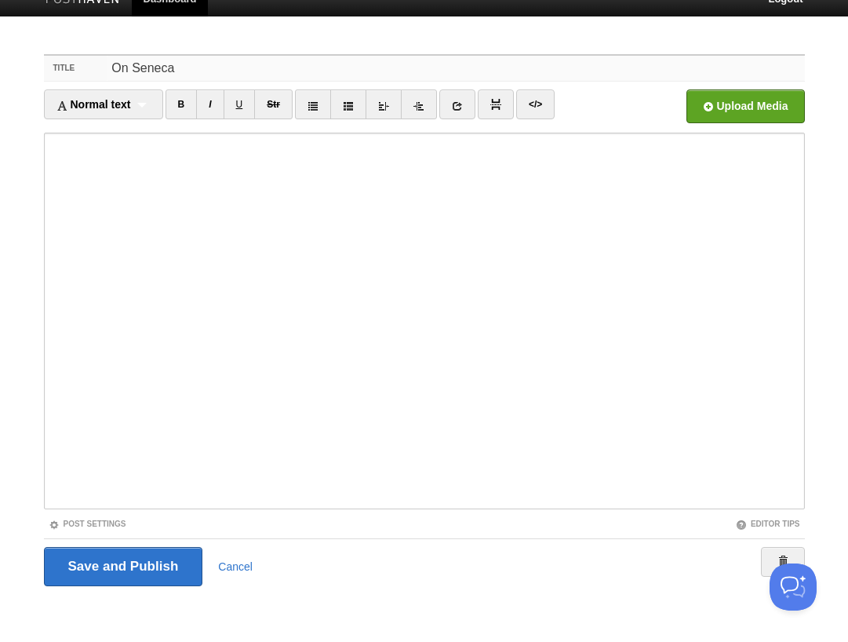
type input "On Seneca"
click at [607, 101] on ul "Normal text Normal text Heading 1 Heading 2 Heading 3 B I U Str × </>" at bounding box center [329, 108] width 571 height 38
click at [775, 549] on link at bounding box center [783, 562] width 44 height 30
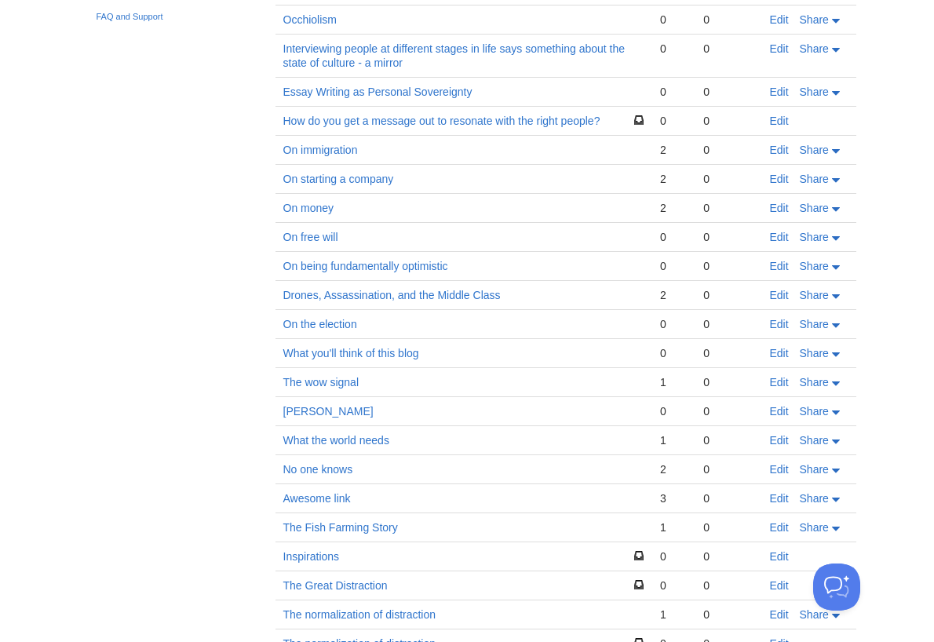
scroll to position [465, 0]
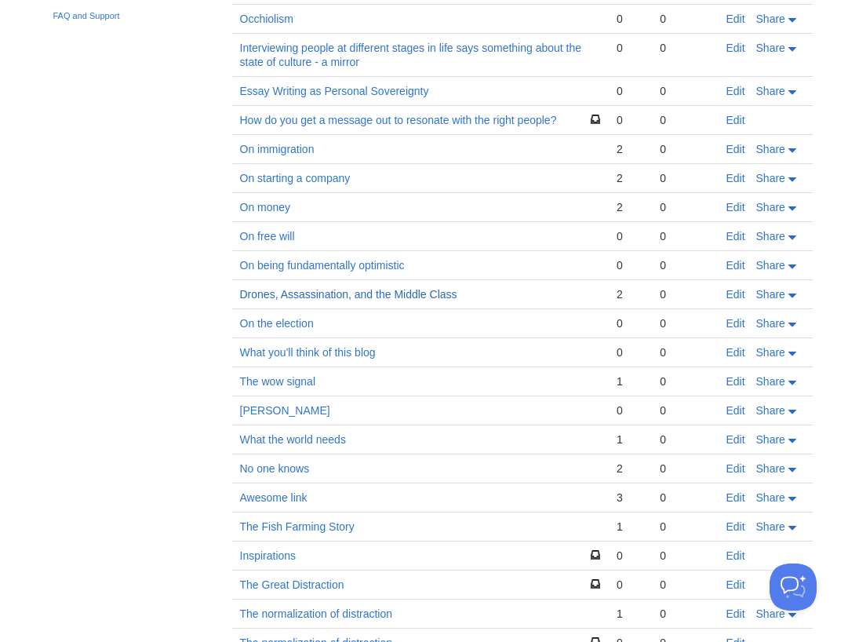
click at [283, 294] on link "Drones, Assassination, and the Middle Class" at bounding box center [348, 294] width 217 height 13
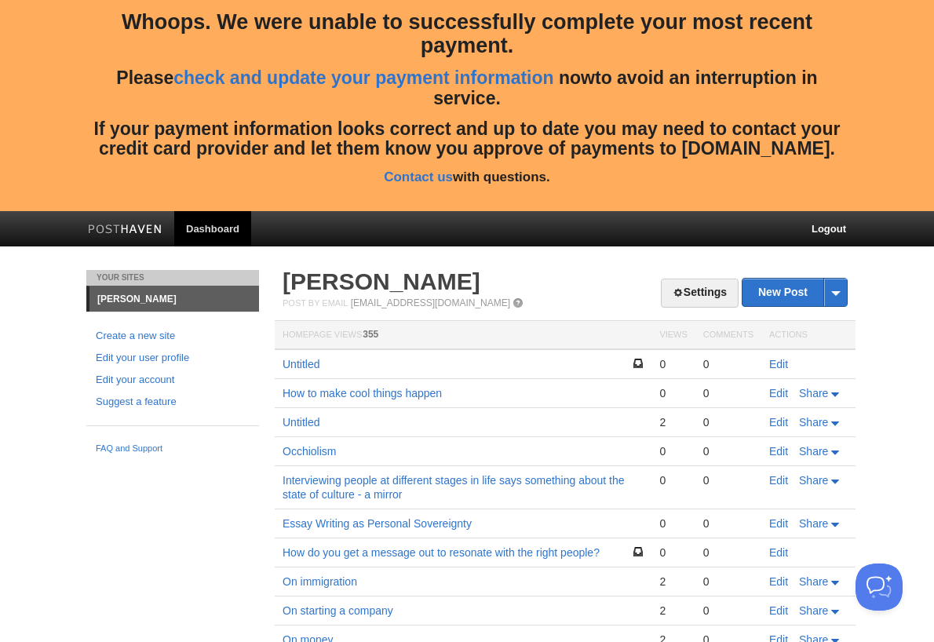
scroll to position [0, 0]
click at [773, 388] on link "Edit" at bounding box center [778, 393] width 19 height 13
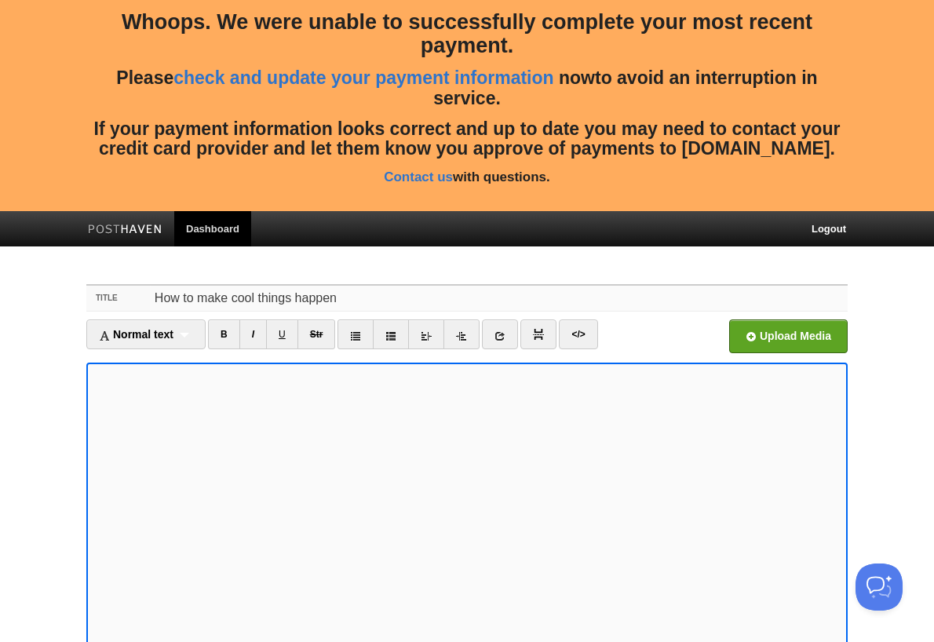
click at [172, 300] on input "How to make cool things happen" at bounding box center [499, 298] width 698 height 25
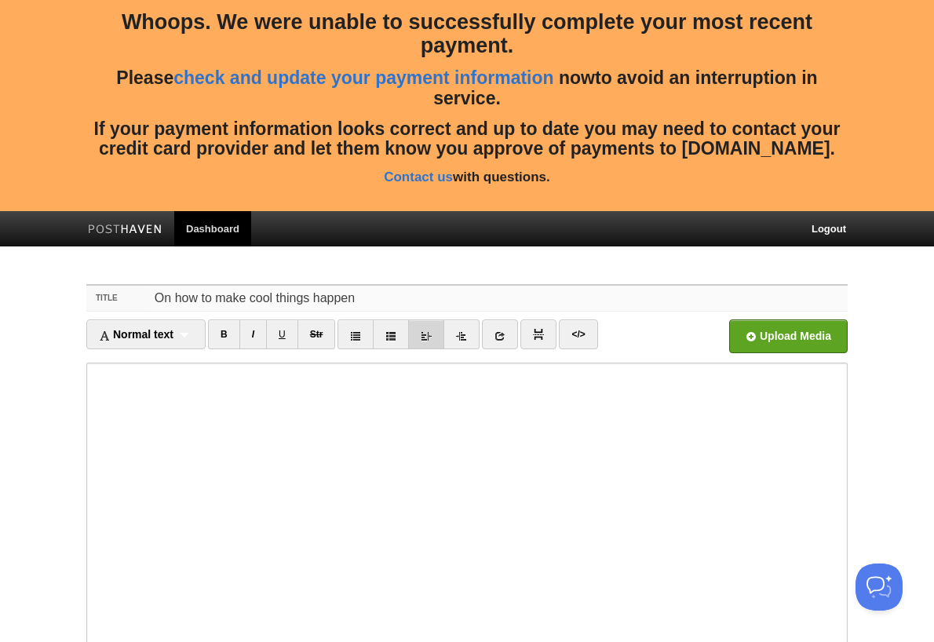
type input "On how to make cool things happen"
click at [173, 296] on input "On how to make cool things happen" at bounding box center [499, 298] width 698 height 25
click at [173, 275] on div "Title On how to make cool things happen Normal text Normal text Heading 1 Headi…" at bounding box center [467, 572] width 785 height 605
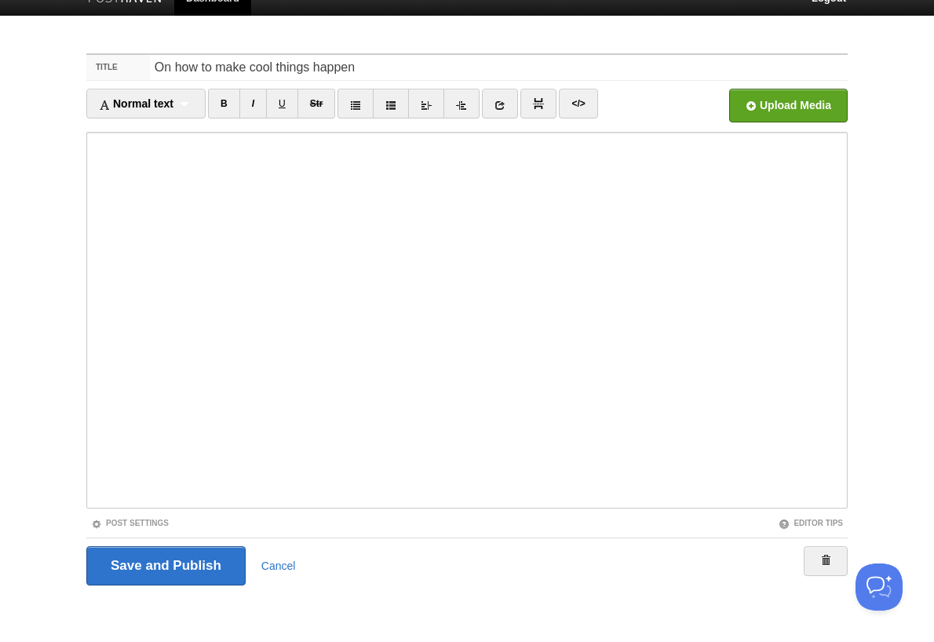
scroll to position [230, 0]
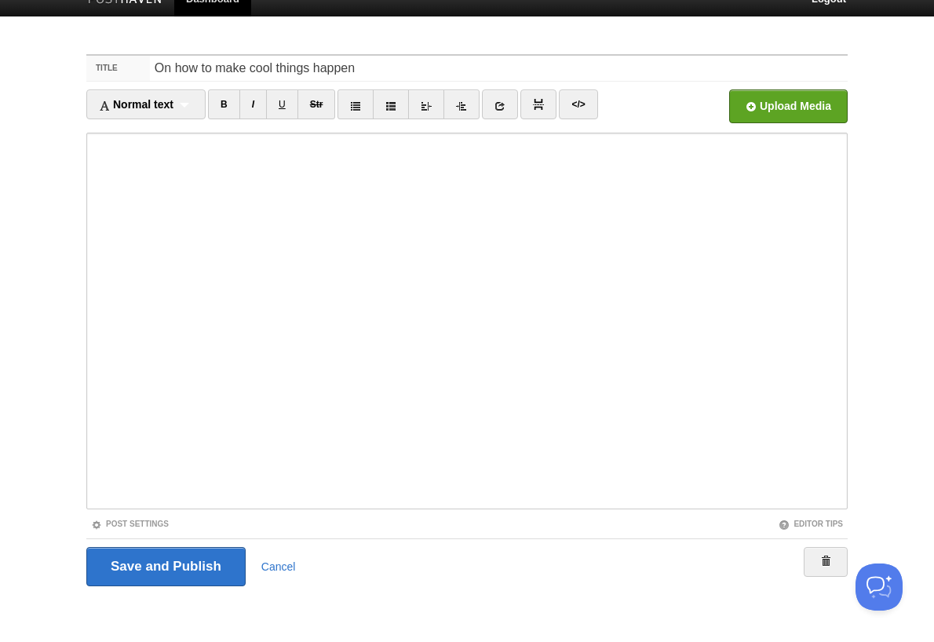
click at [418, 539] on div "Save and Publish Cancel" at bounding box center [466, 566] width 761 height 56
click at [445, 600] on div "Title On how to make cool things happen Normal text Normal text Heading 1 Headi…" at bounding box center [467, 342] width 785 height 605
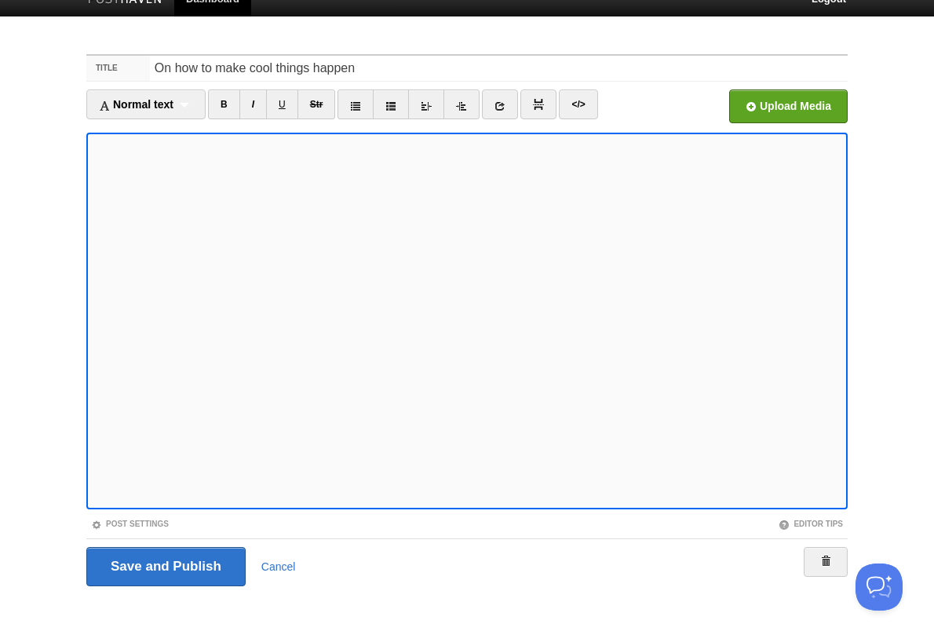
click at [515, 572] on div "Save and Publish Cancel" at bounding box center [466, 566] width 761 height 39
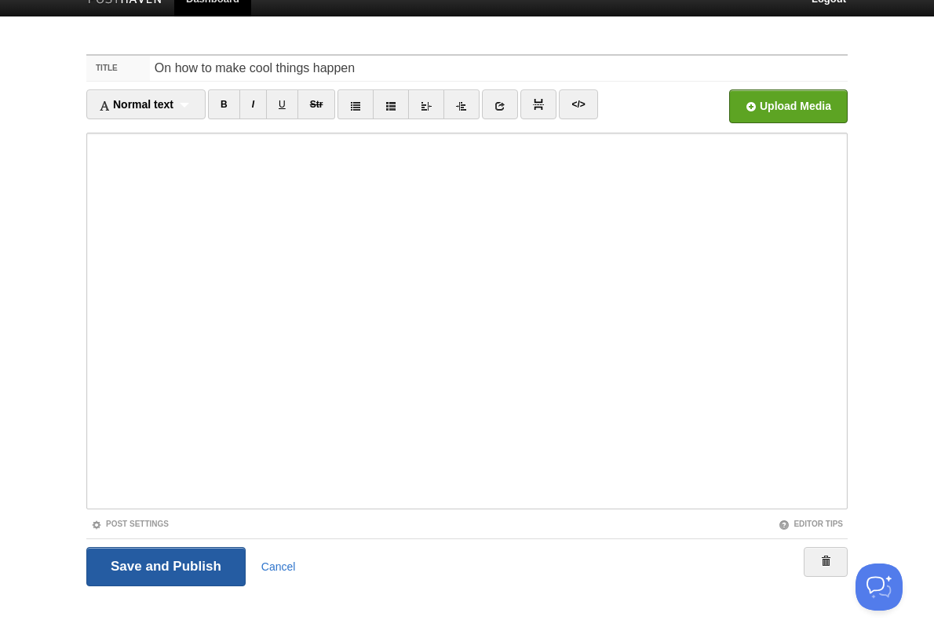
drag, startPoint x: 151, startPoint y: 556, endPoint x: 168, endPoint y: 561, distance: 17.9
click at [168, 561] on input "Save and Publish" at bounding box center [165, 566] width 159 height 39
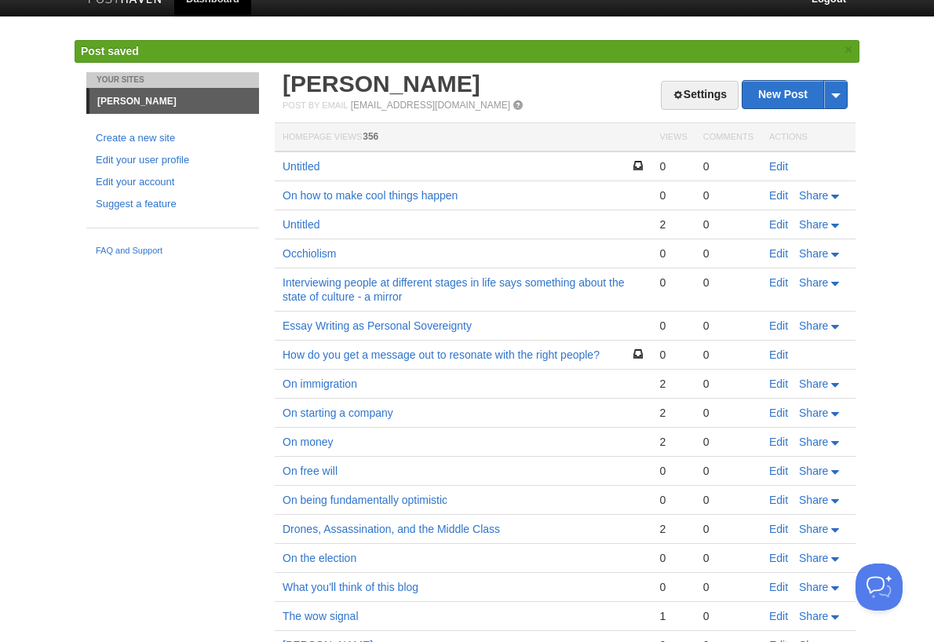
click at [58, 258] on body "Whoops. We were unable to successfully complete your most recent payment. Pleas…" at bounding box center [467, 441] width 934 height 1343
click at [799, 227] on span "Share" at bounding box center [813, 224] width 29 height 13
click at [467, 224] on td "Untitled" at bounding box center [463, 224] width 377 height 29
click at [304, 220] on link "Untitled" at bounding box center [301, 224] width 37 height 13
click at [312, 166] on link "Untitled" at bounding box center [301, 166] width 37 height 13
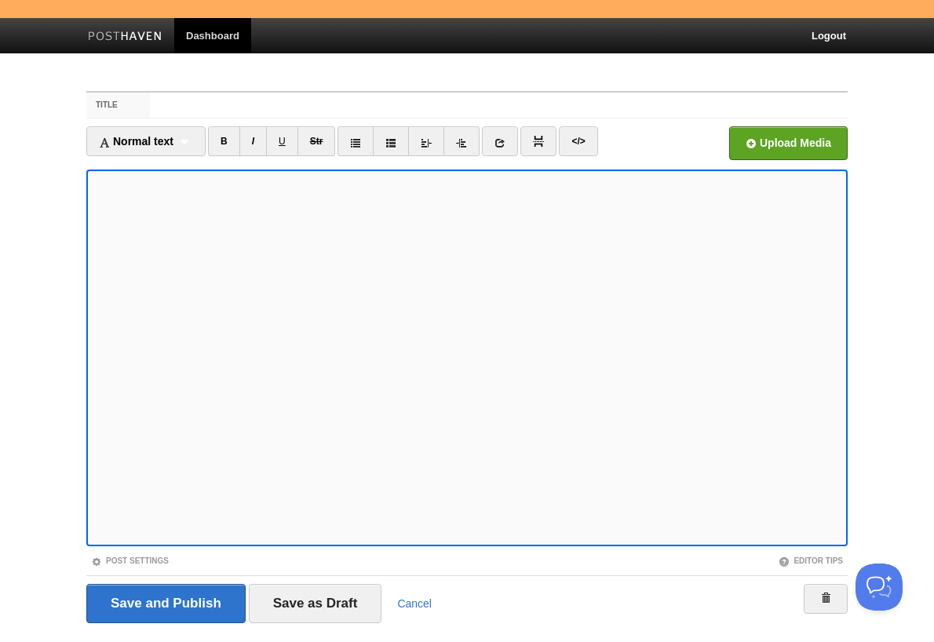
scroll to position [192, 0]
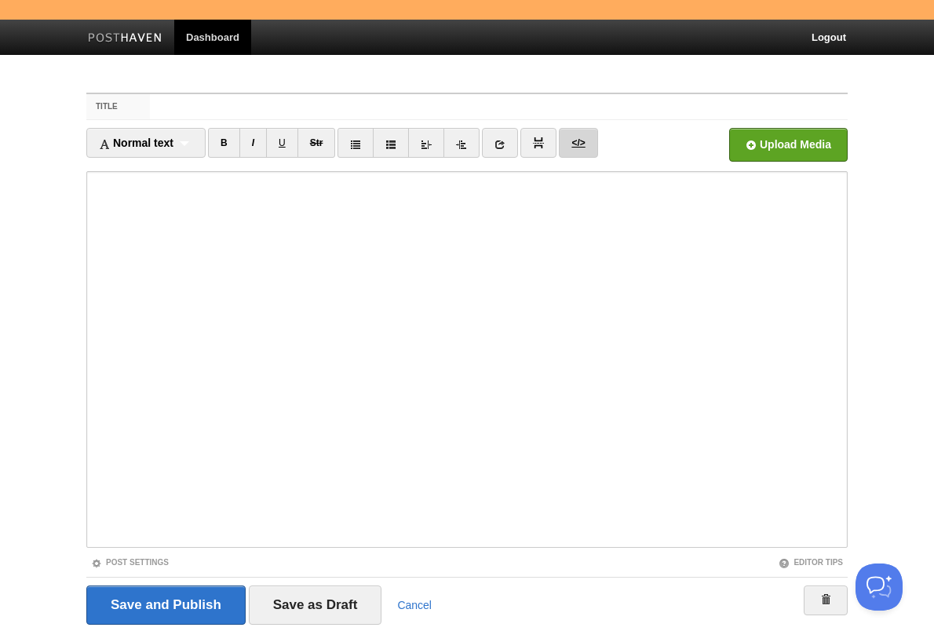
drag, startPoint x: 205, startPoint y: 597, endPoint x: 593, endPoint y: 136, distance: 603.3
click at [593, 136] on fieldset "Title Normal text Normal text Heading 1 Heading 2 Heading 3 B I U Str ×" at bounding box center [466, 365] width 761 height 544
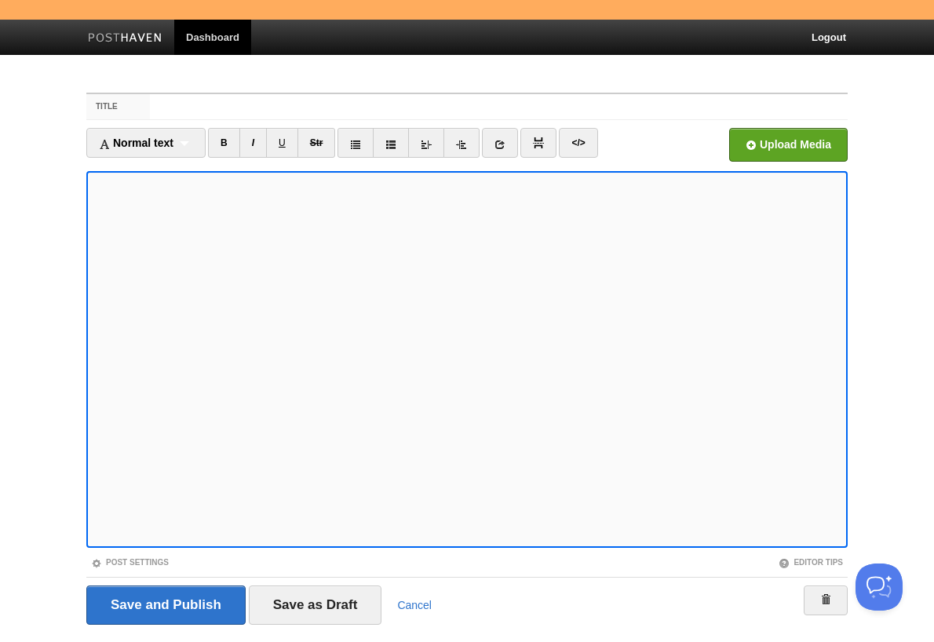
click at [655, 153] on ul "Normal text Normal text Heading 1 Heading 2 Heading 3 B I U Str × </>" at bounding box center [371, 147] width 571 height 38
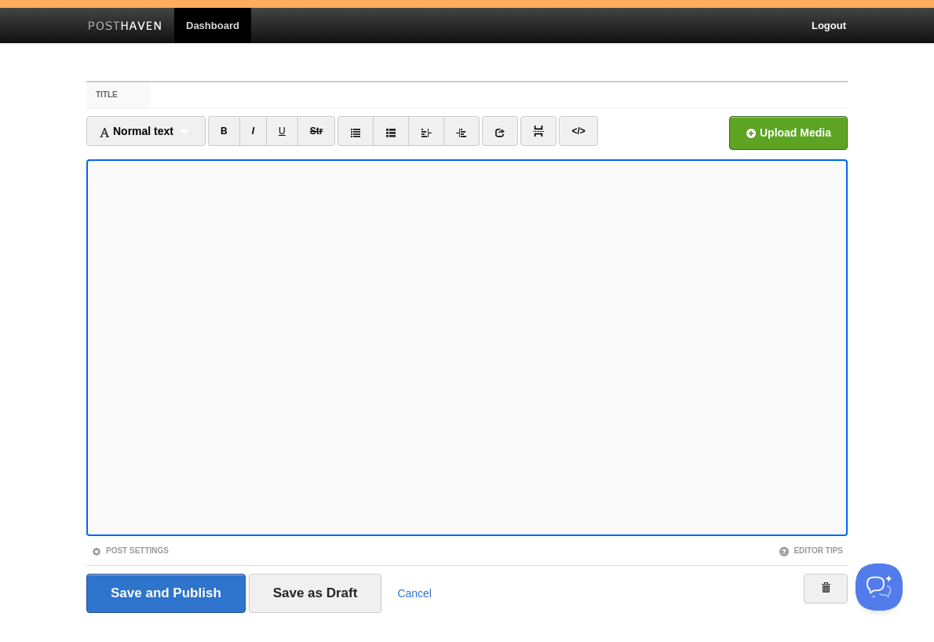
scroll to position [211, 0]
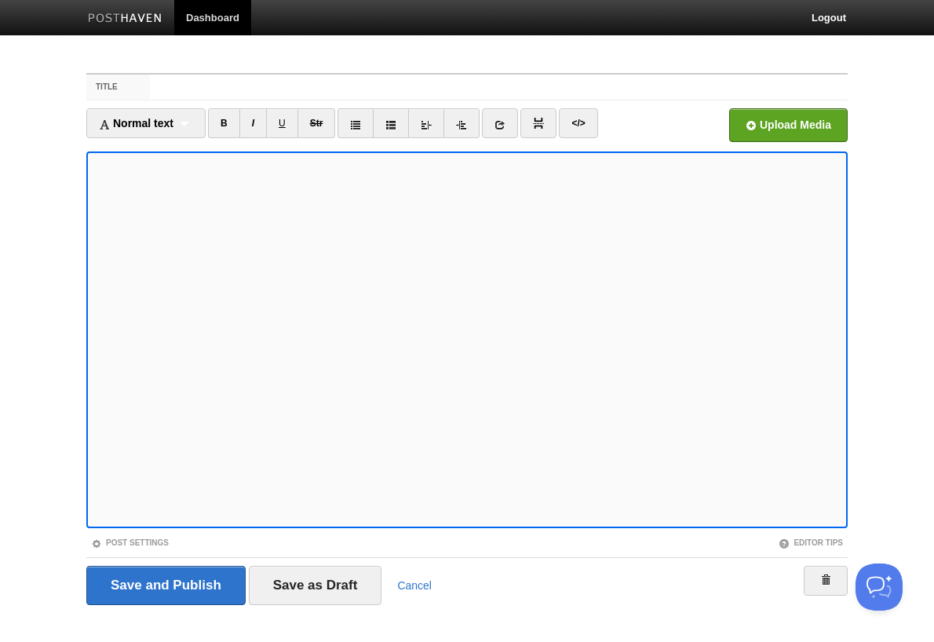
click at [842, 262] on iframe at bounding box center [466, 339] width 761 height 377
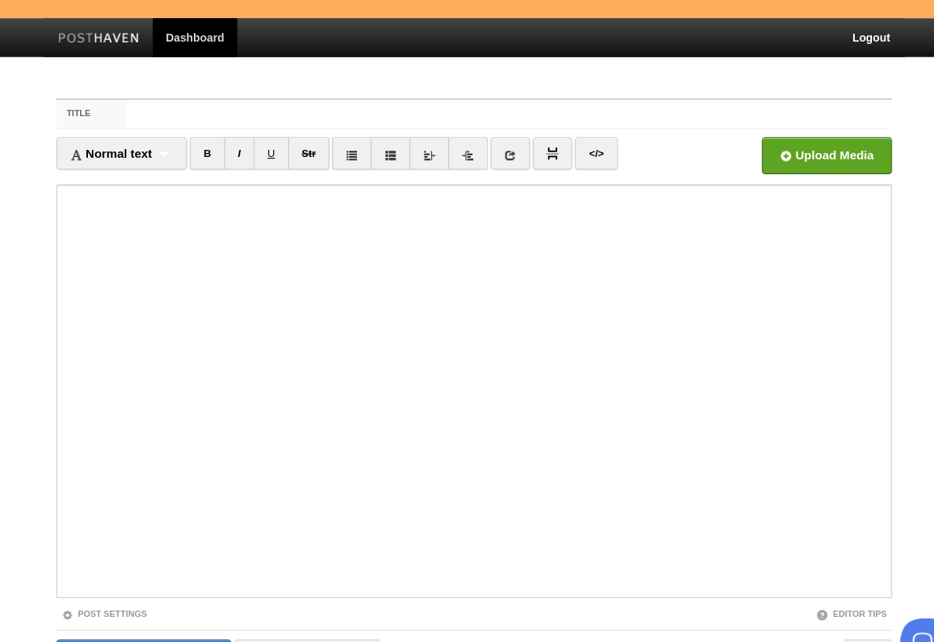
scroll to position [144, 0]
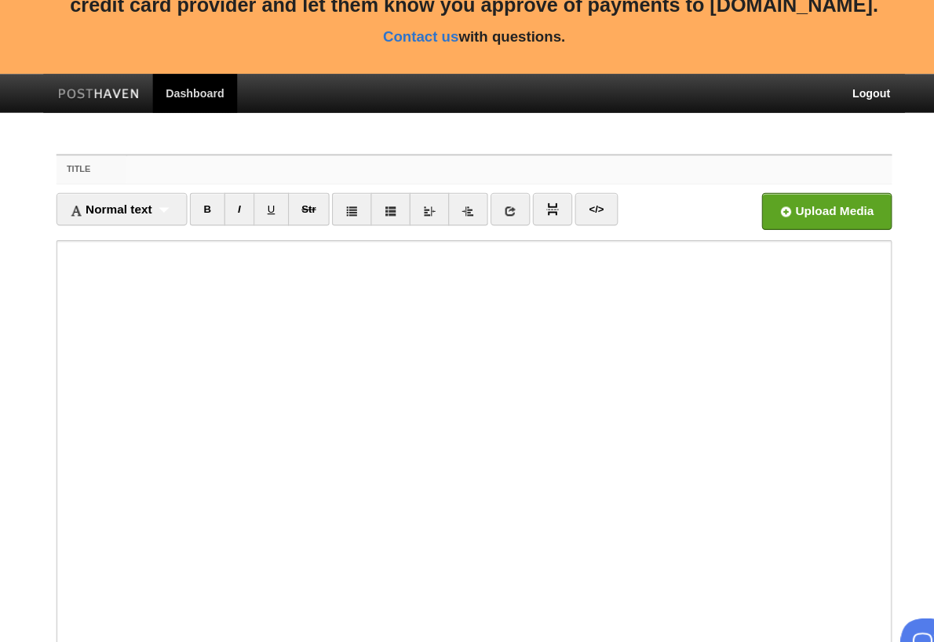
click at [174, 148] on input "Title" at bounding box center [499, 154] width 698 height 25
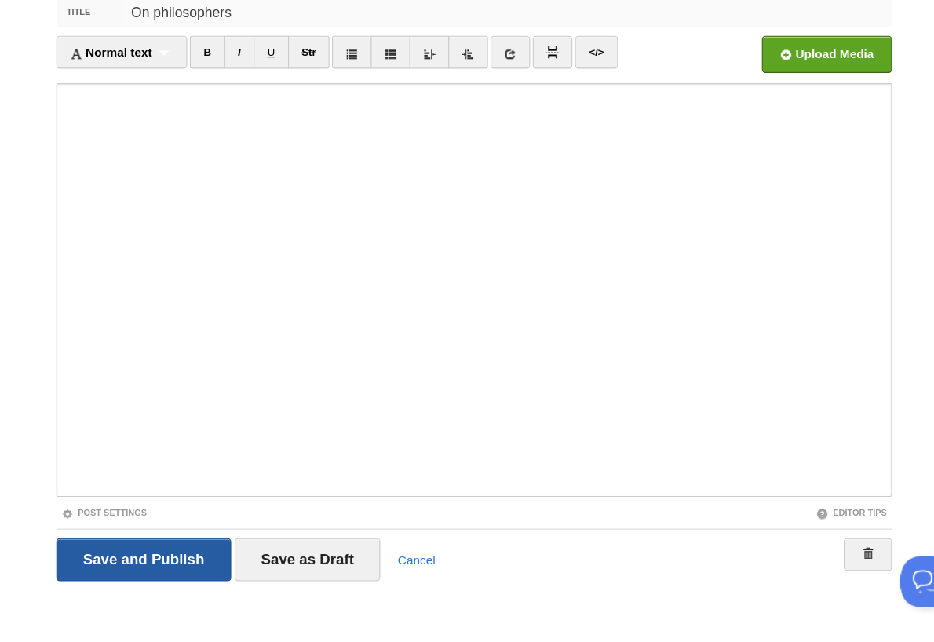
type input "On philosophers"
click at [143, 547] on input "Save and Publish" at bounding box center [165, 566] width 159 height 39
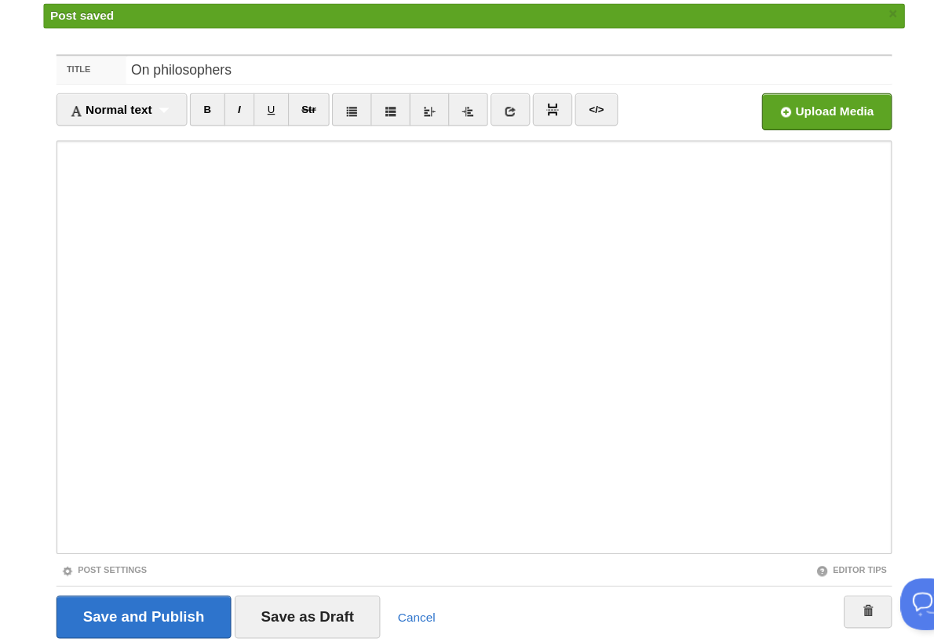
scroll to position [207, 0]
